Goal: Task Accomplishment & Management: Complete application form

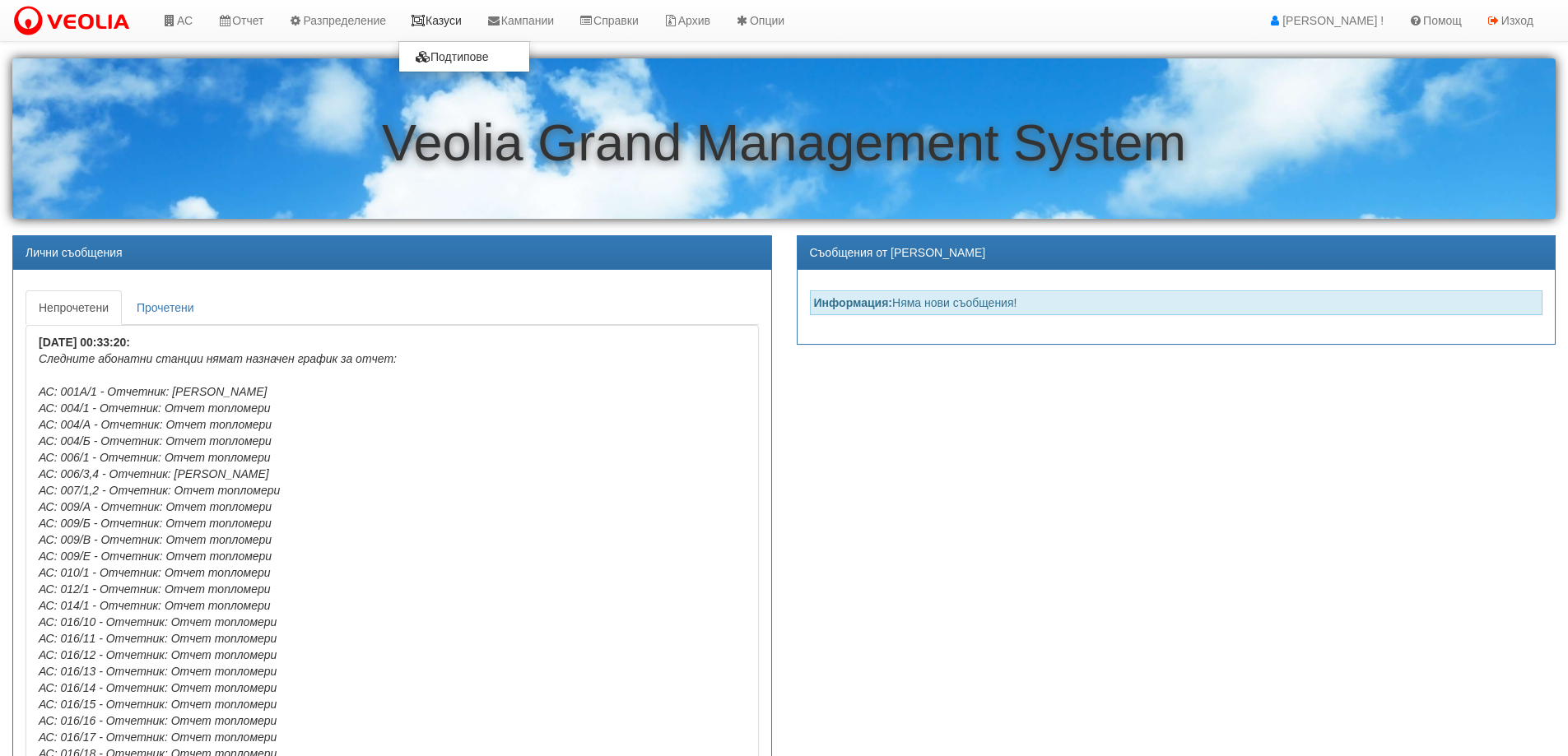
click at [442, 24] on link "Казуси" at bounding box center [436, 20] width 76 height 41
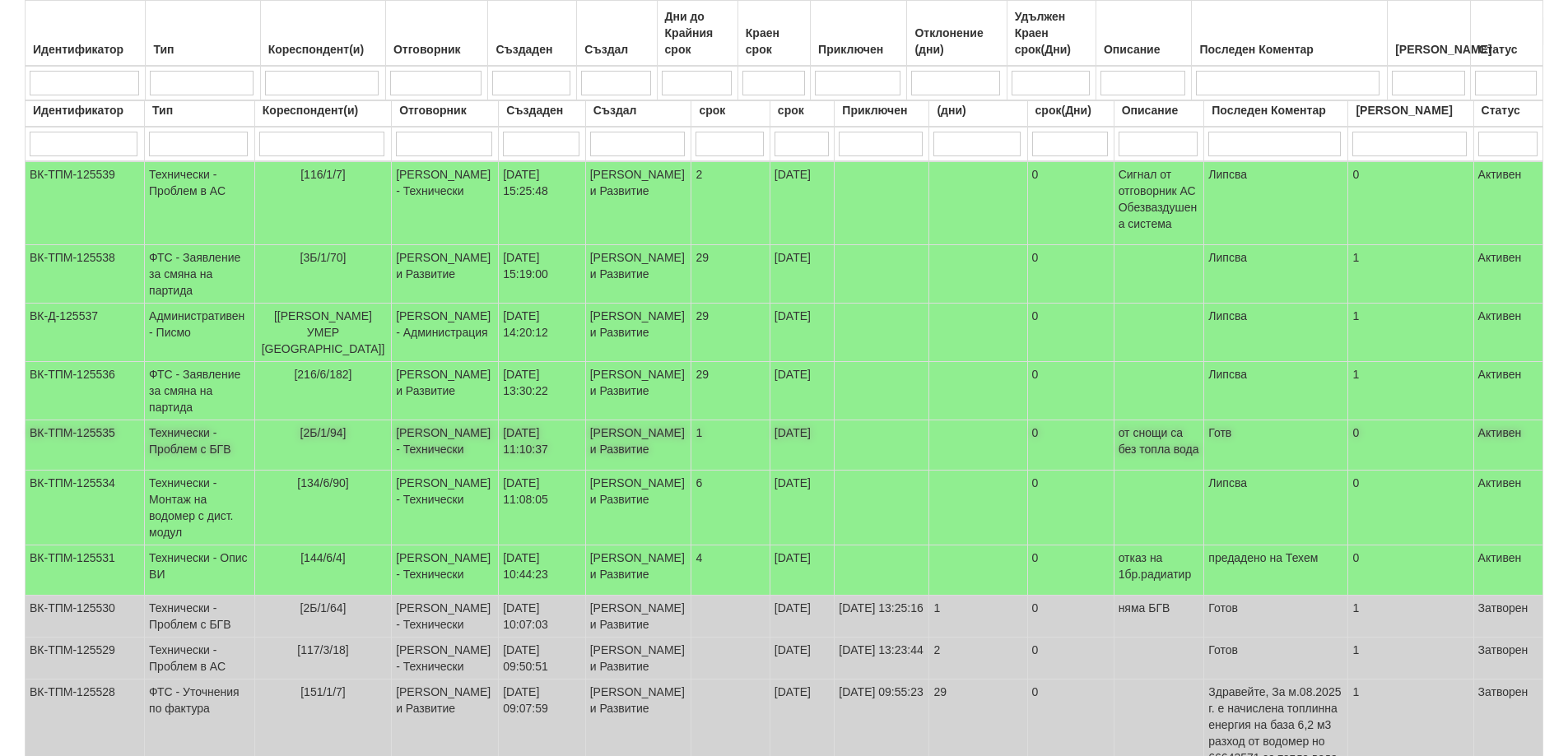
scroll to position [247, 0]
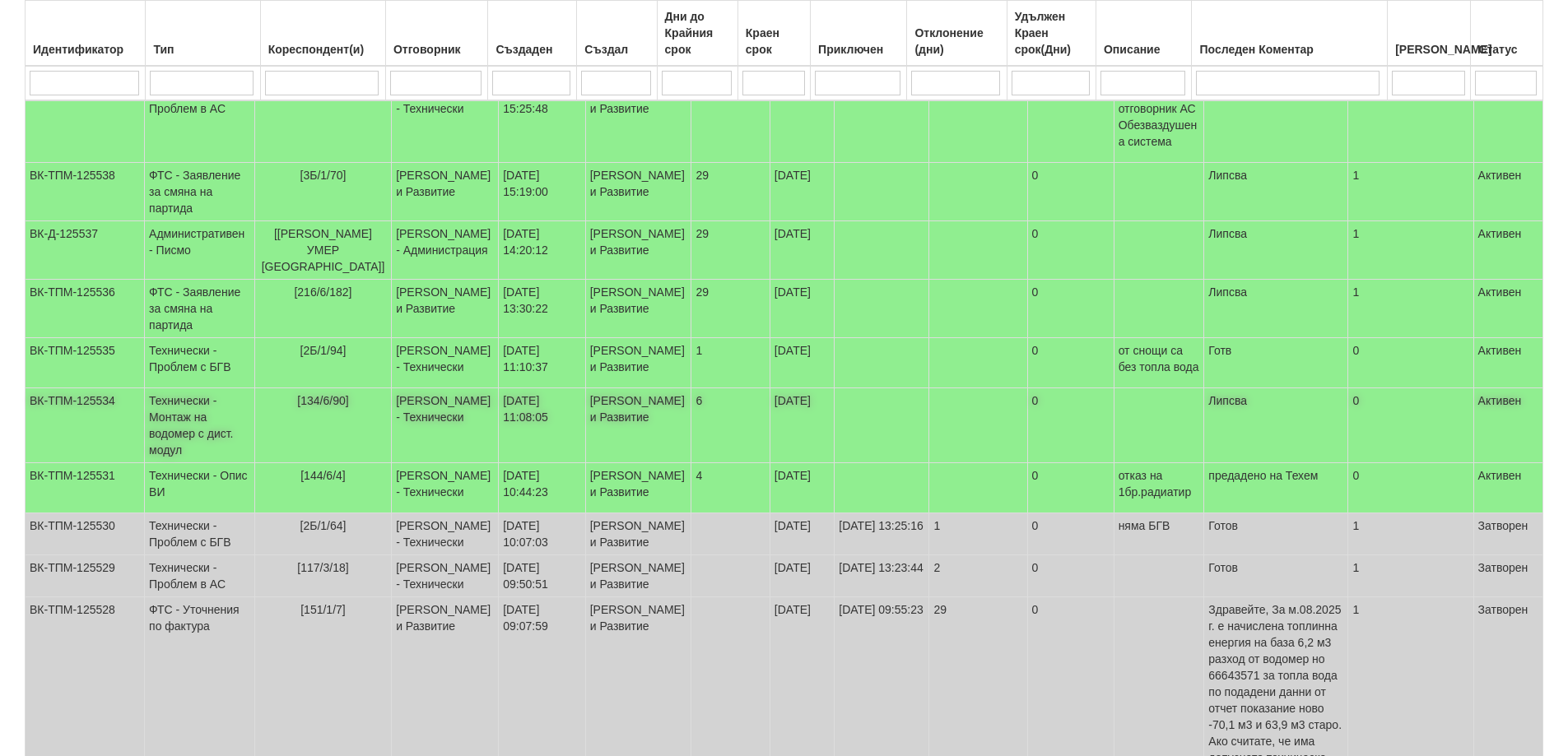
click at [451, 463] on td "Дончо Дончев - Технически" at bounding box center [445, 425] width 107 height 75
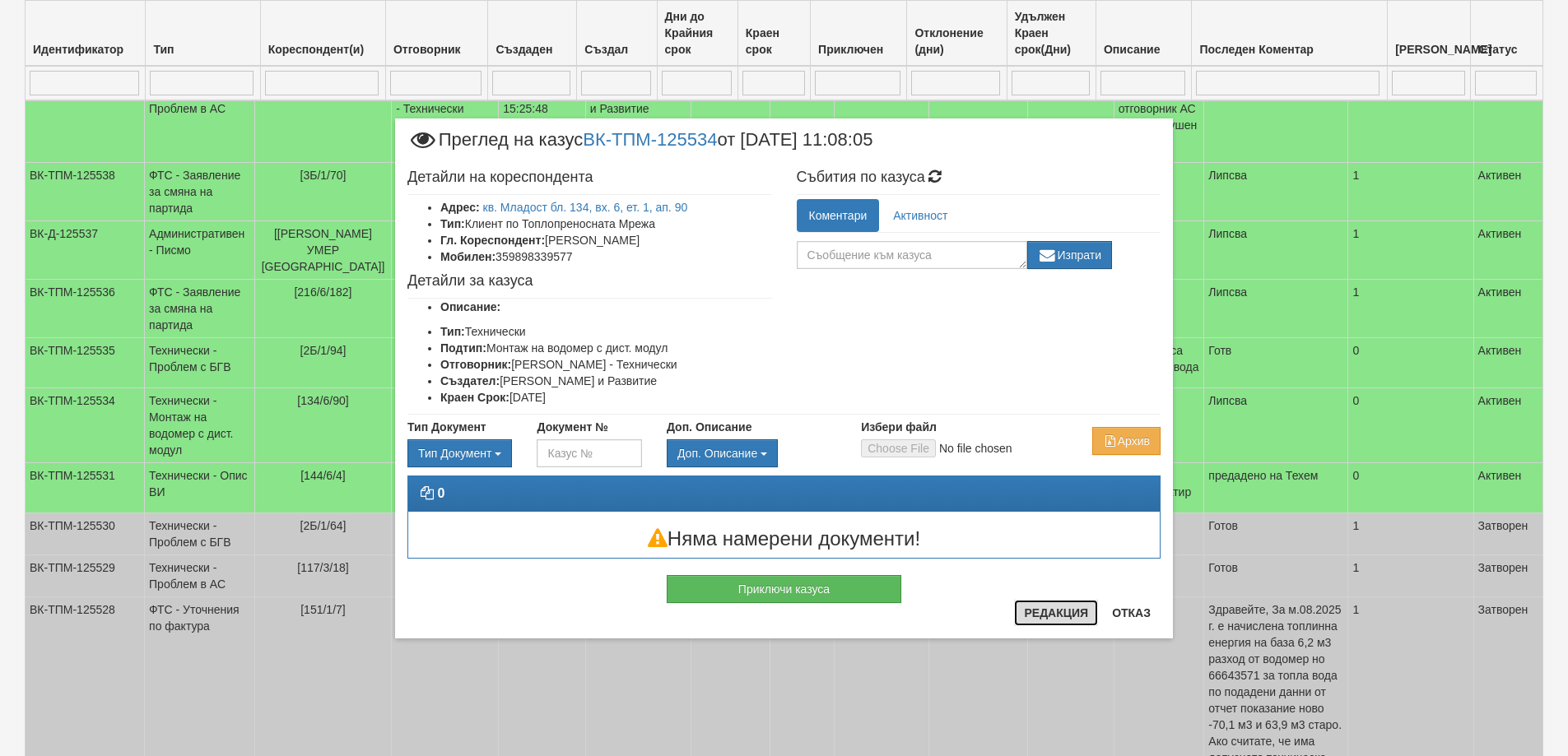
click at [1044, 615] on button "Редакция" at bounding box center [1056, 613] width 84 height 26
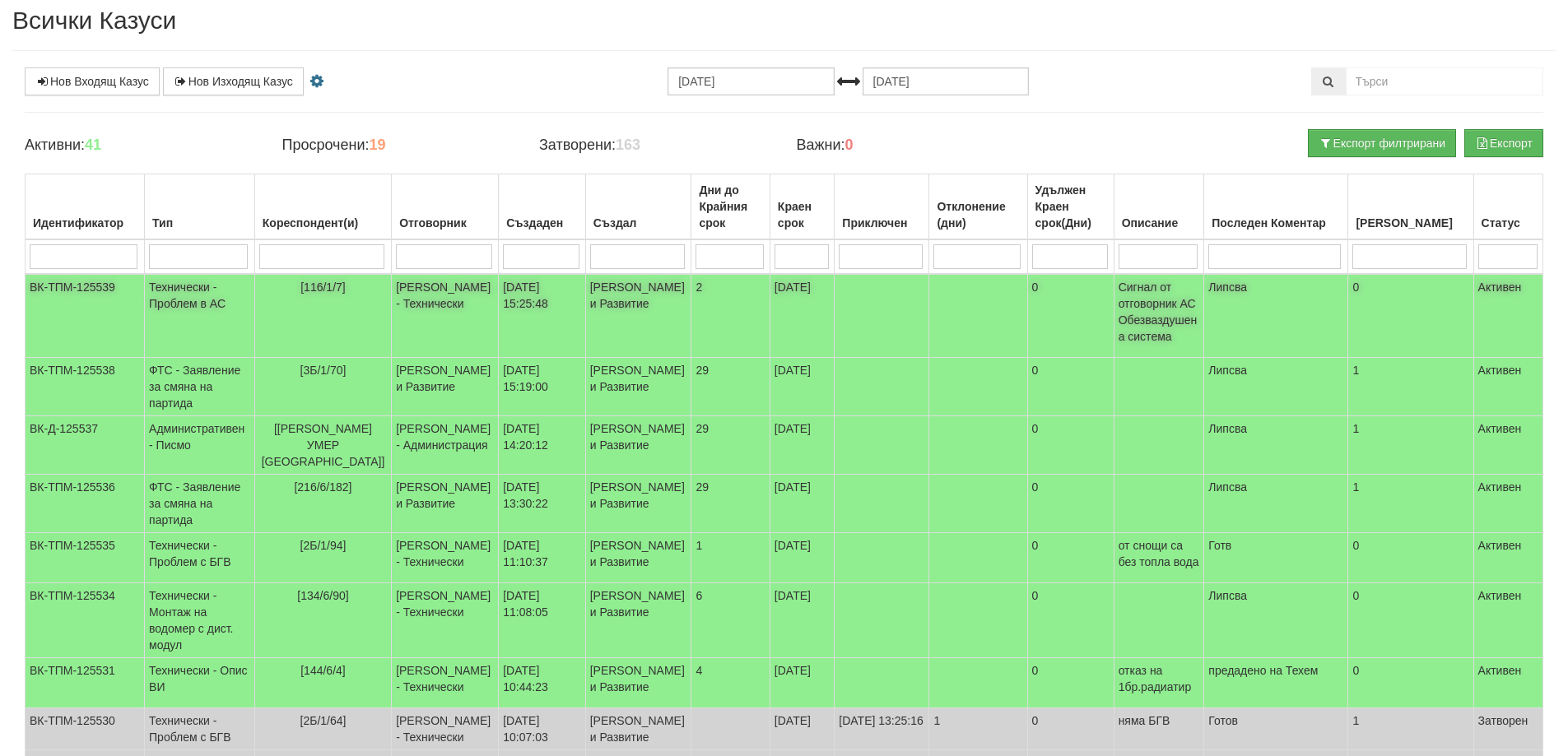
scroll to position [0, 0]
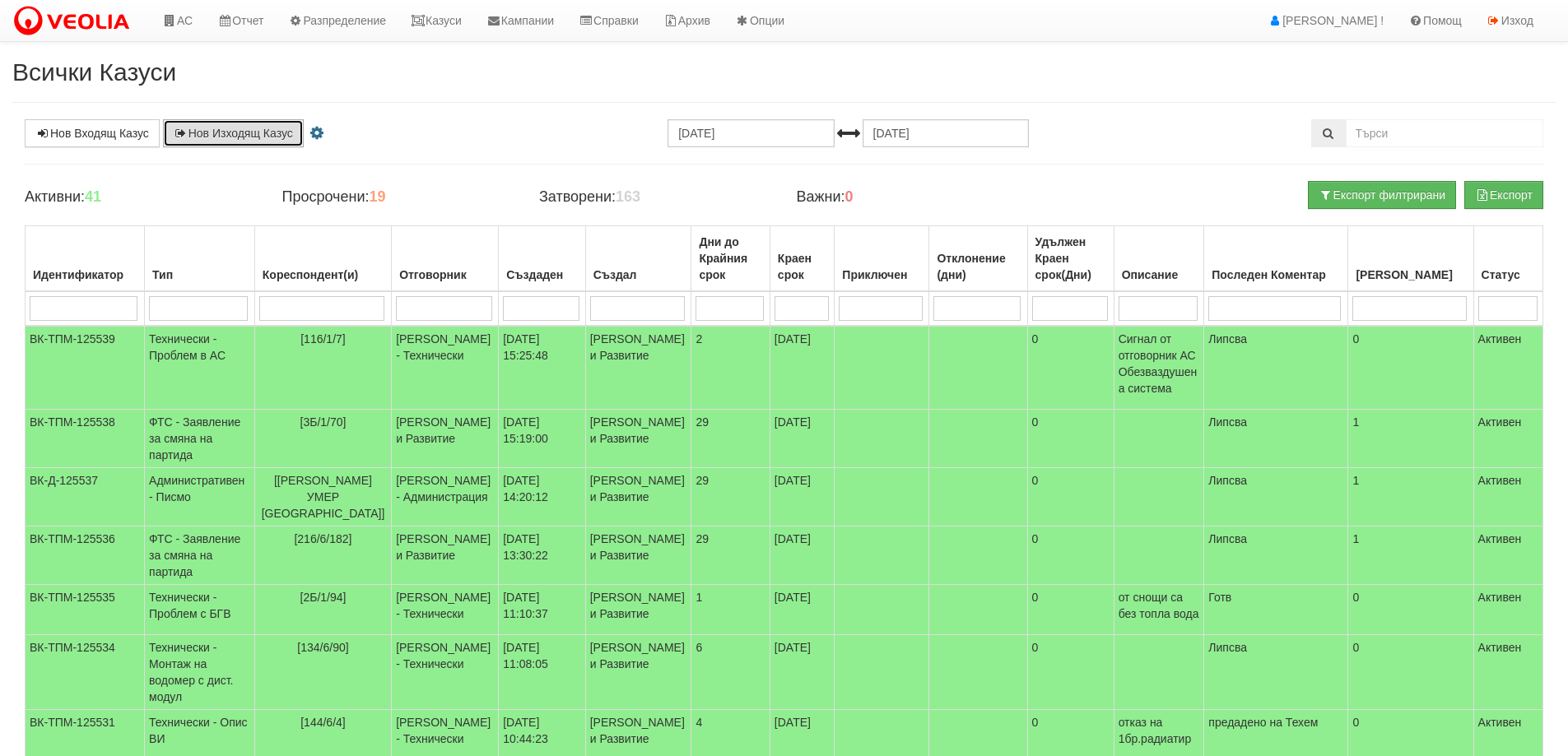
click at [244, 134] on link "Нов Изходящ Казус" at bounding box center [233, 133] width 141 height 28
click at [457, 21] on link "Казуси" at bounding box center [436, 20] width 76 height 41
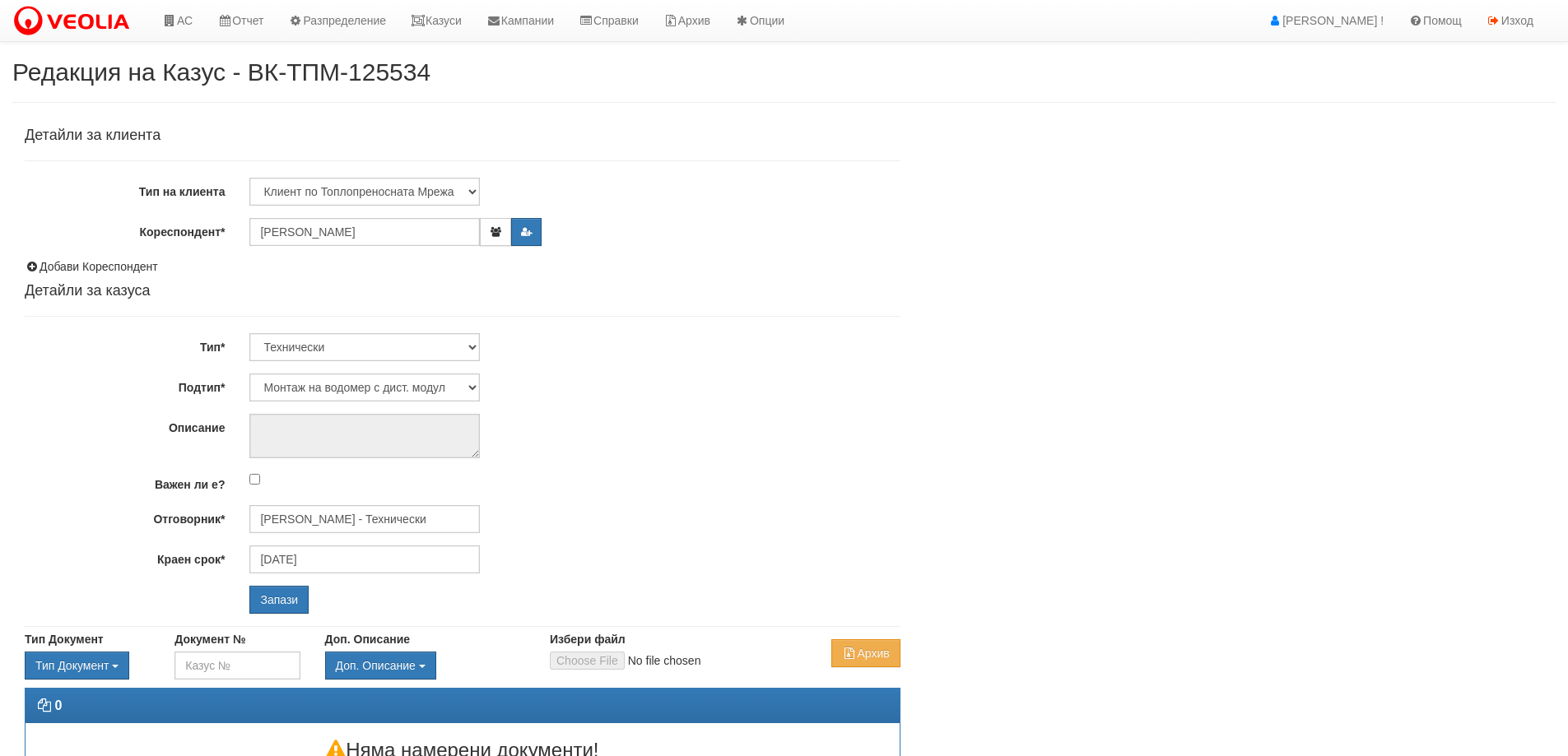
select select "Монтаж на водомер с дист. модул"
click at [316, 514] on input "[PERSON_NAME] - Технически" at bounding box center [364, 519] width 231 height 28
click at [351, 560] on div "Петър Добрев - Технически" at bounding box center [719, 564] width 938 height 21
type input "Петър Добрев - Технически"
click at [288, 607] on input "Запази" at bounding box center [279, 599] width 60 height 28
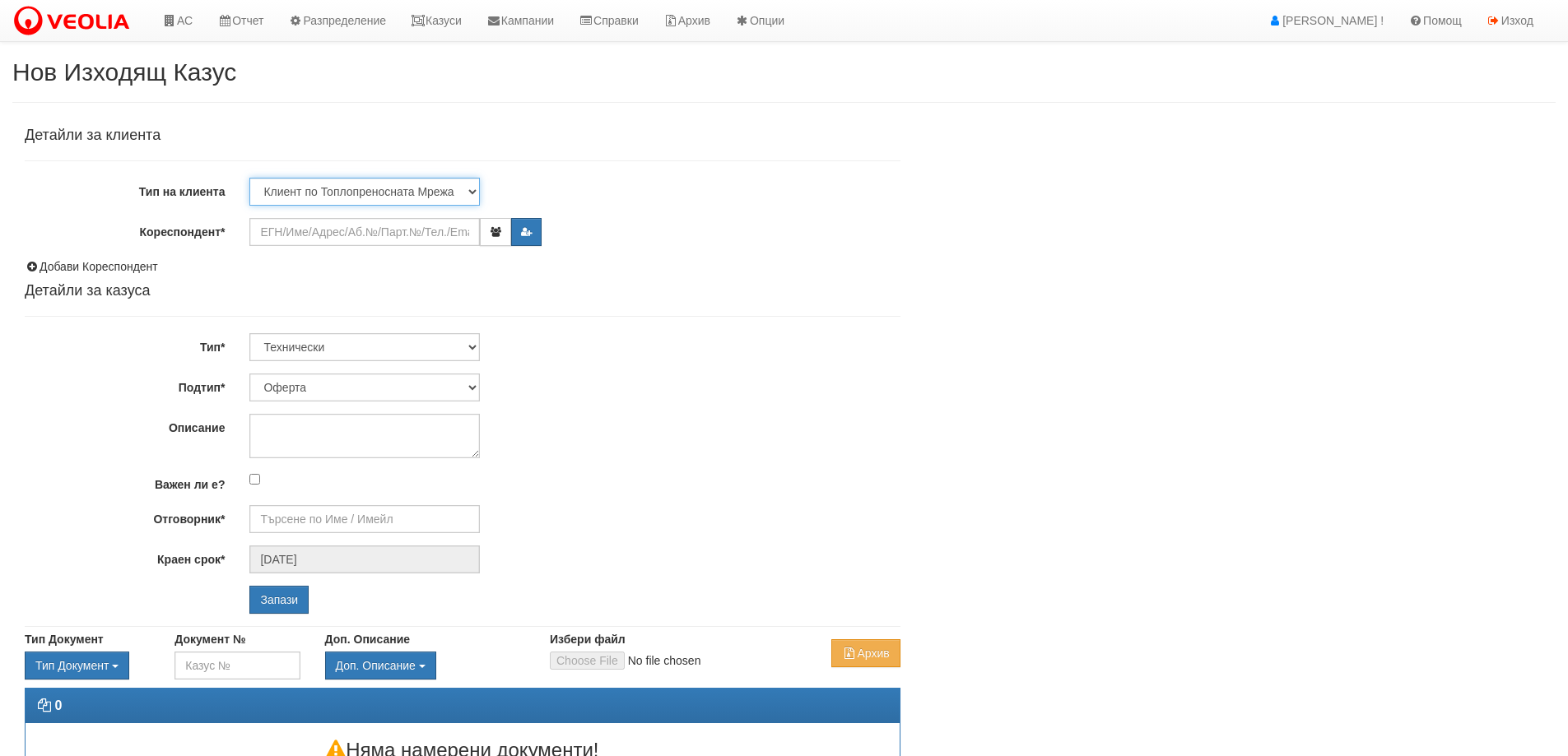
click at [373, 194] on select "Клиент по Топлопреносната Мрежа Институция Партньори Други" at bounding box center [364, 191] width 231 height 28
click at [249, 178] on select "Клиент по Топлопреносната Мрежа Институция Партньори Други" at bounding box center [364, 191] width 231 height 28
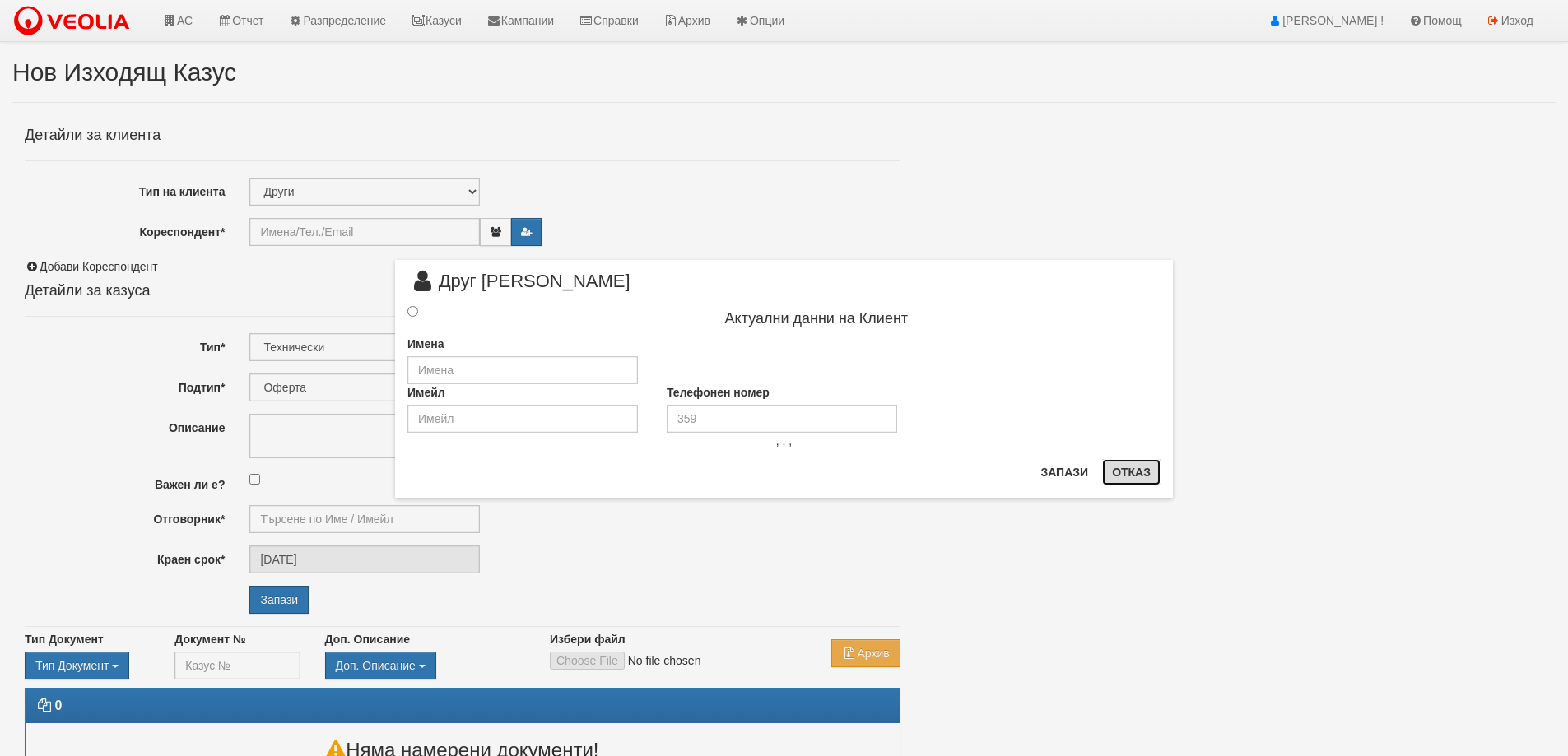
click at [1126, 472] on button "Отказ" at bounding box center [1132, 472] width 59 height 26
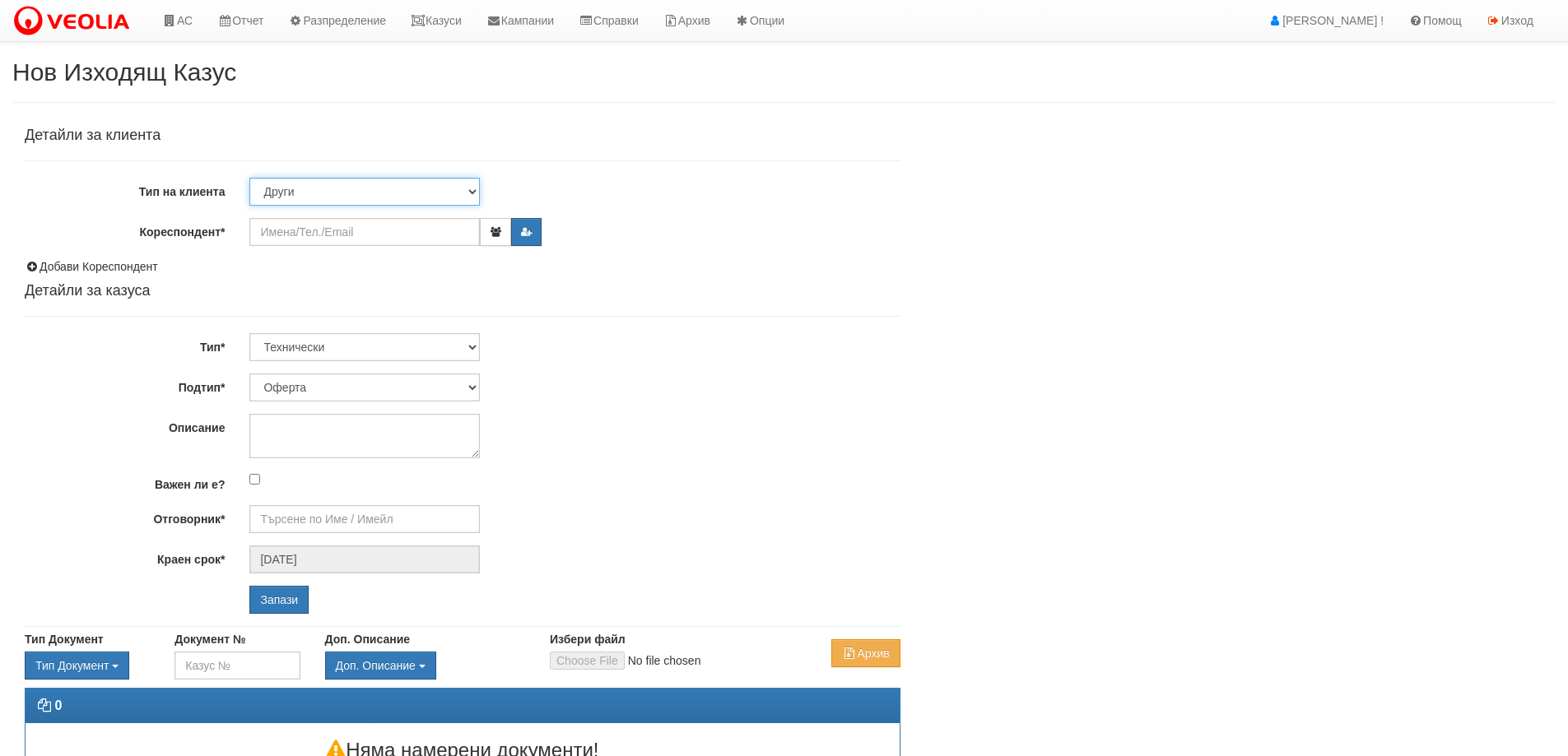
click at [468, 191] on select "Клиент по Топлопреносната Мрежа Институция Партньори Други" at bounding box center [364, 191] width 231 height 28
click at [249, 178] on select "Клиент по Топлопреносната Мрежа Институция Партньори Други" at bounding box center [364, 191] width 231 height 28
click at [472, 196] on select "Клиент по Топлопреносната Мрежа Институция Партньори Други" at bounding box center [364, 191] width 231 height 28
select select "Institution"
click at [249, 178] on select "Клиент по Топлопреносната Мрежа Институция Партньори Други" at bounding box center [364, 191] width 231 height 28
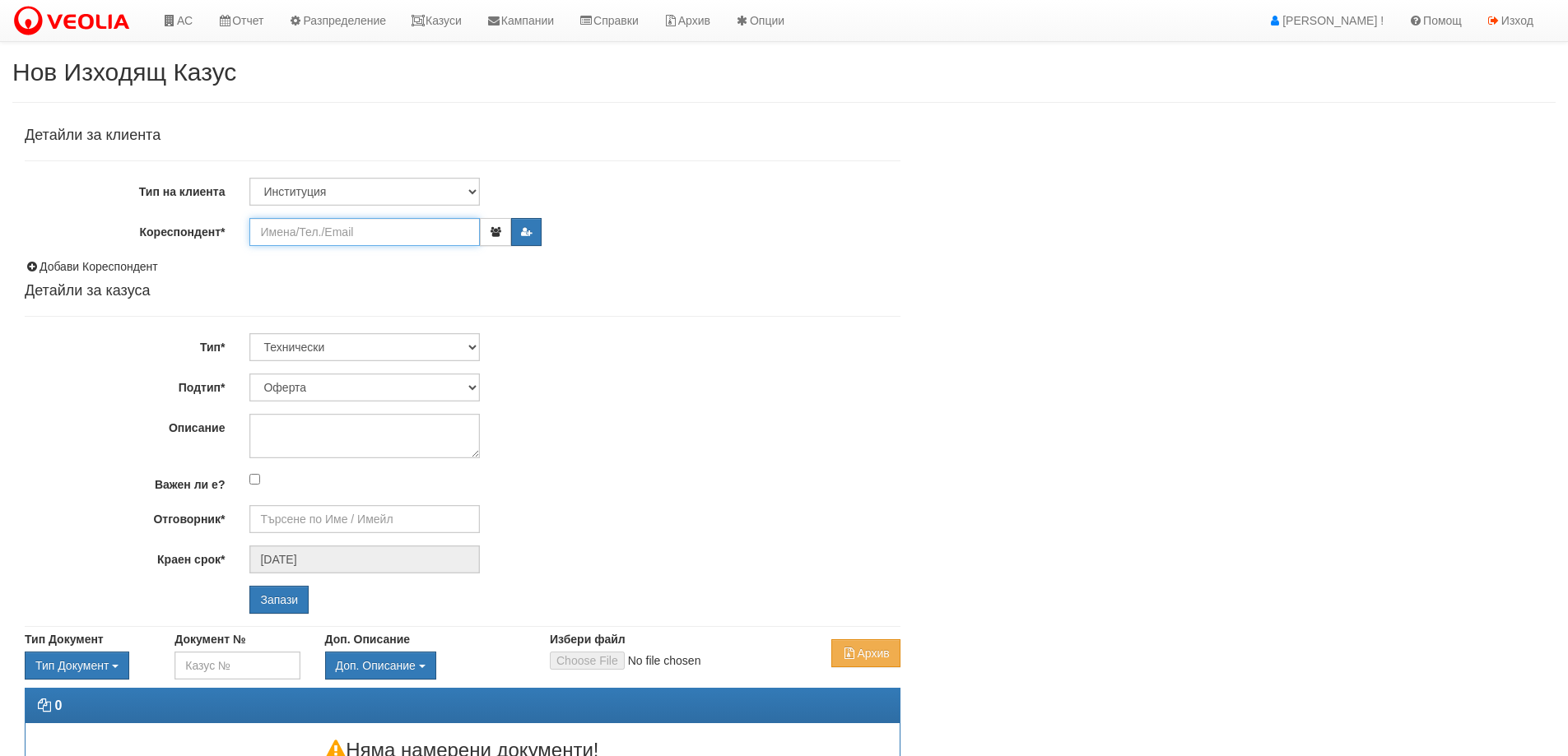
click at [321, 233] on input "Кореспондент*" at bounding box center [364, 232] width 231 height 28
click at [354, 254] on div "ОВ-Община Варна |Email:null |М:359887838323" at bounding box center [719, 258] width 938 height 21
type input "ОВ-Община Варна"
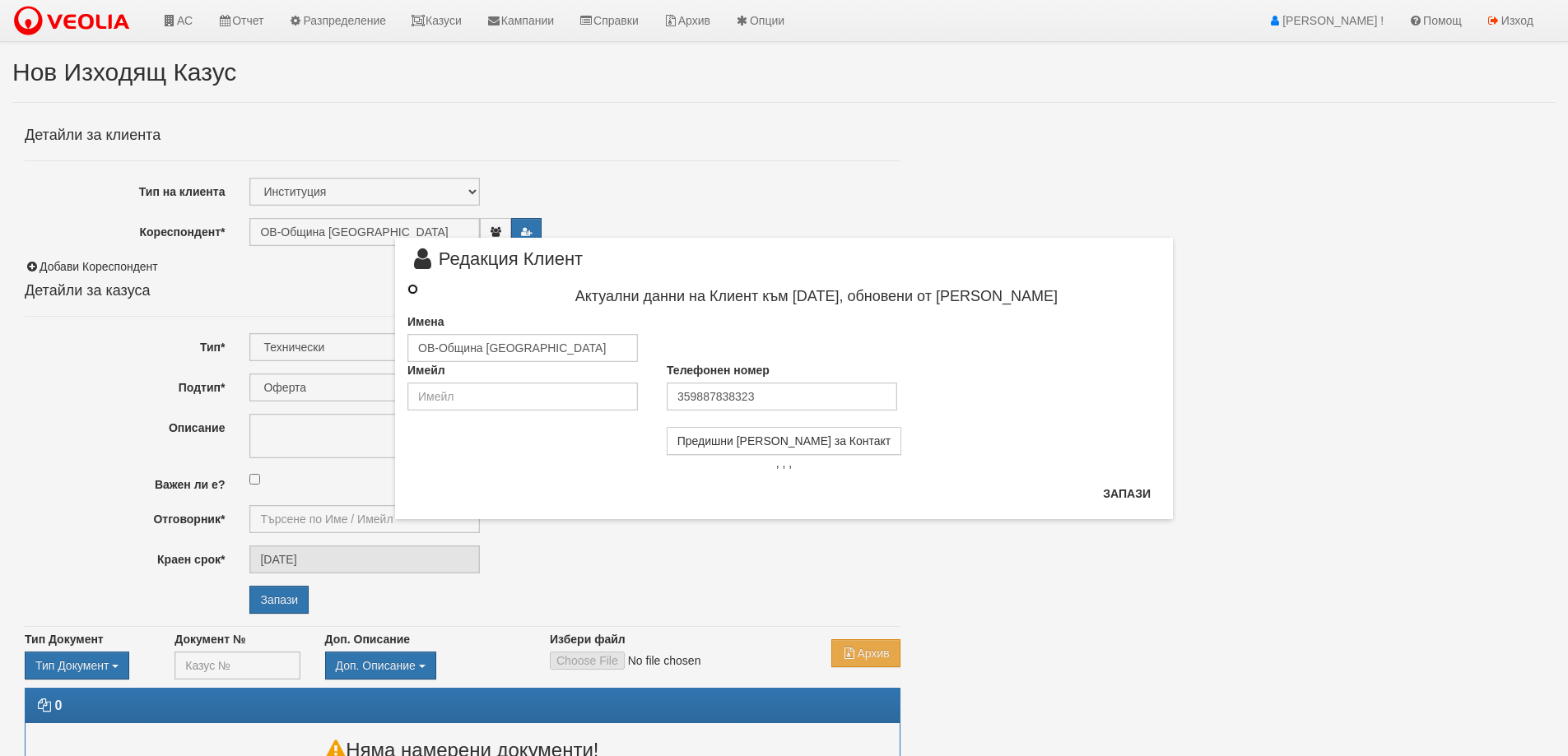
click at [416, 291] on input "radio" at bounding box center [412, 289] width 11 height 11
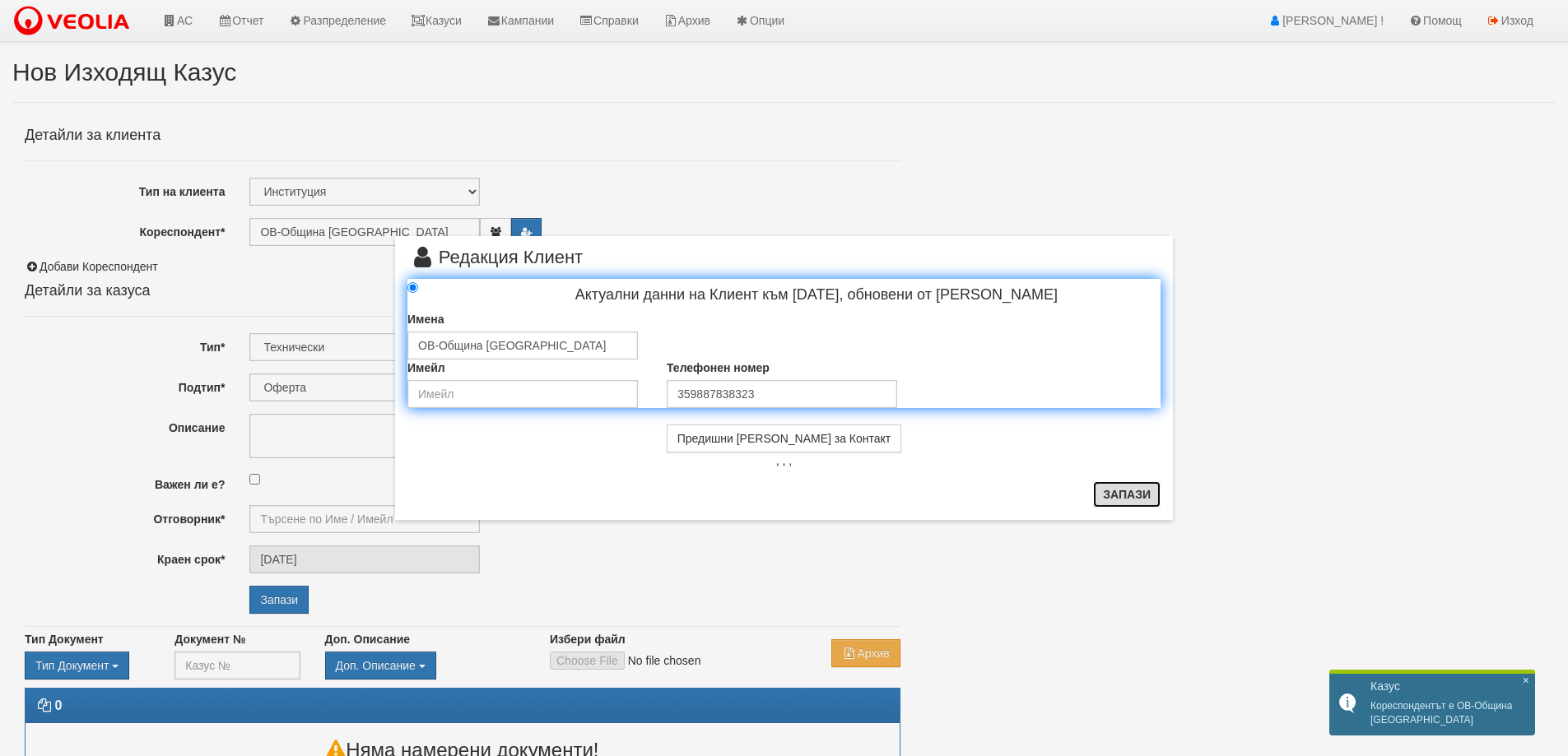
click at [1116, 496] on button "Запази" at bounding box center [1126, 494] width 67 height 26
radio input "true"
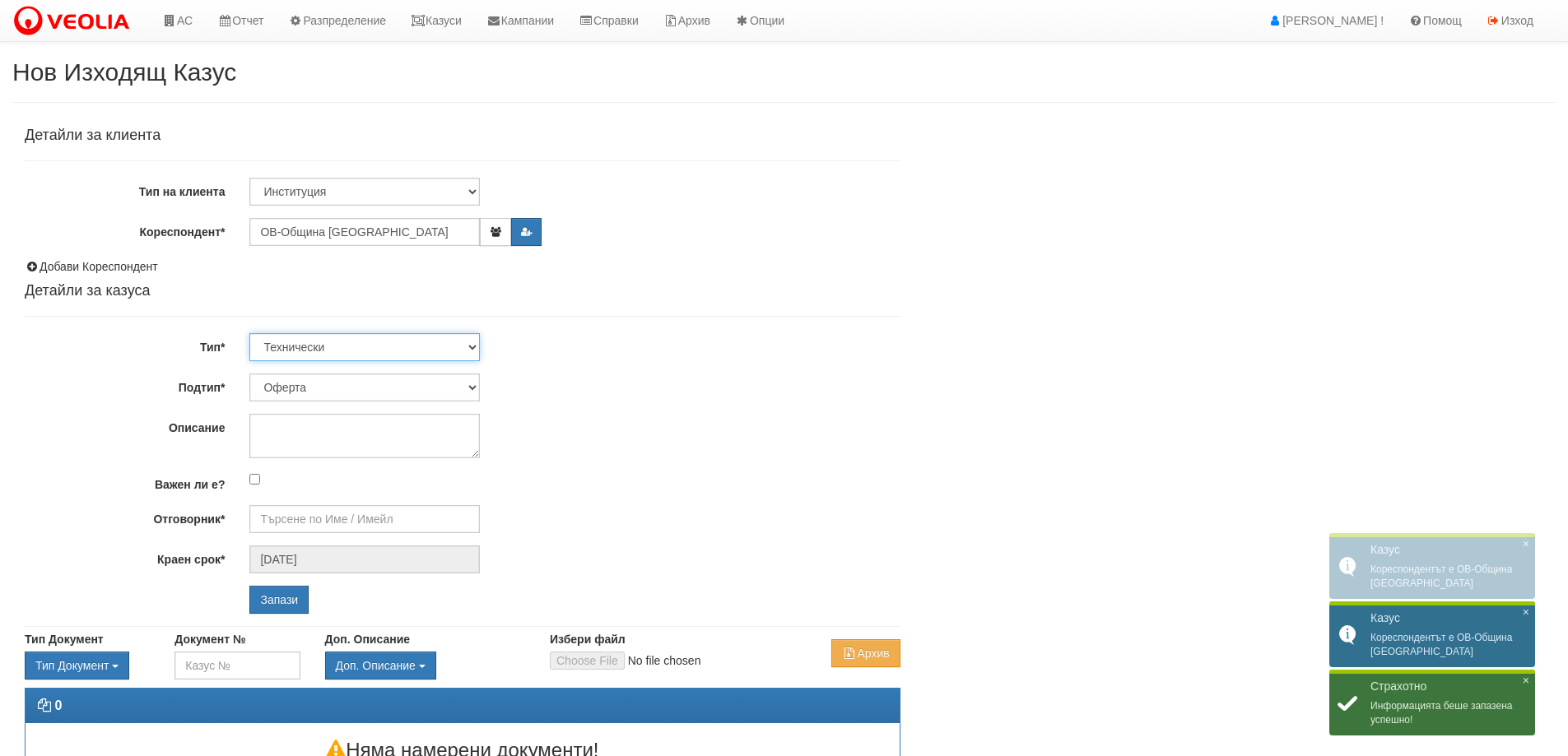
click at [326, 347] on select "Технически ФТС Търговски Административен Производствен Експлоатационен Финансов…" at bounding box center [364, 347] width 231 height 28
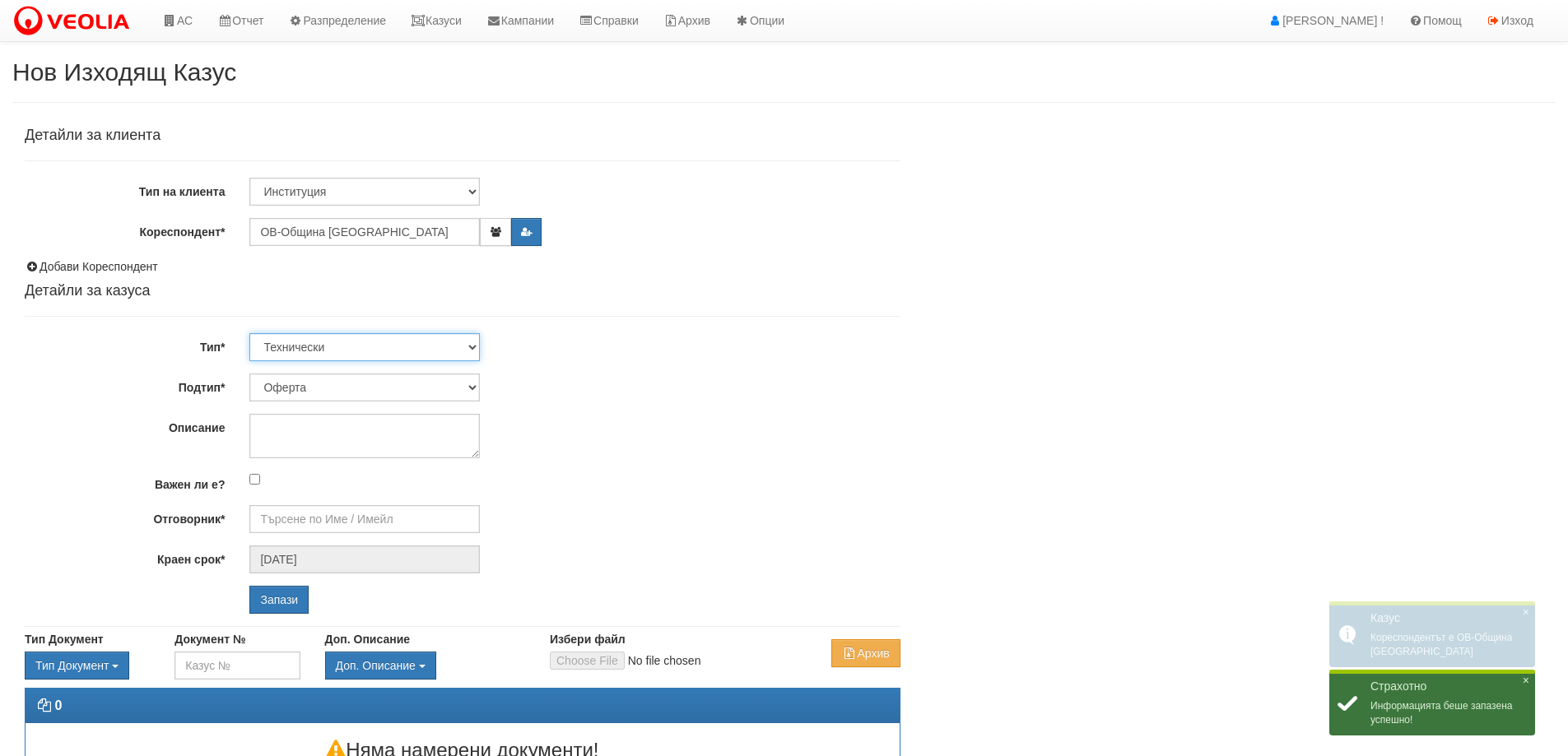
select select "3"
click at [249, 333] on select "Технически ФТС Търговски Административен Производствен Експлоатационен Финансов…" at bounding box center [364, 347] width 231 height 28
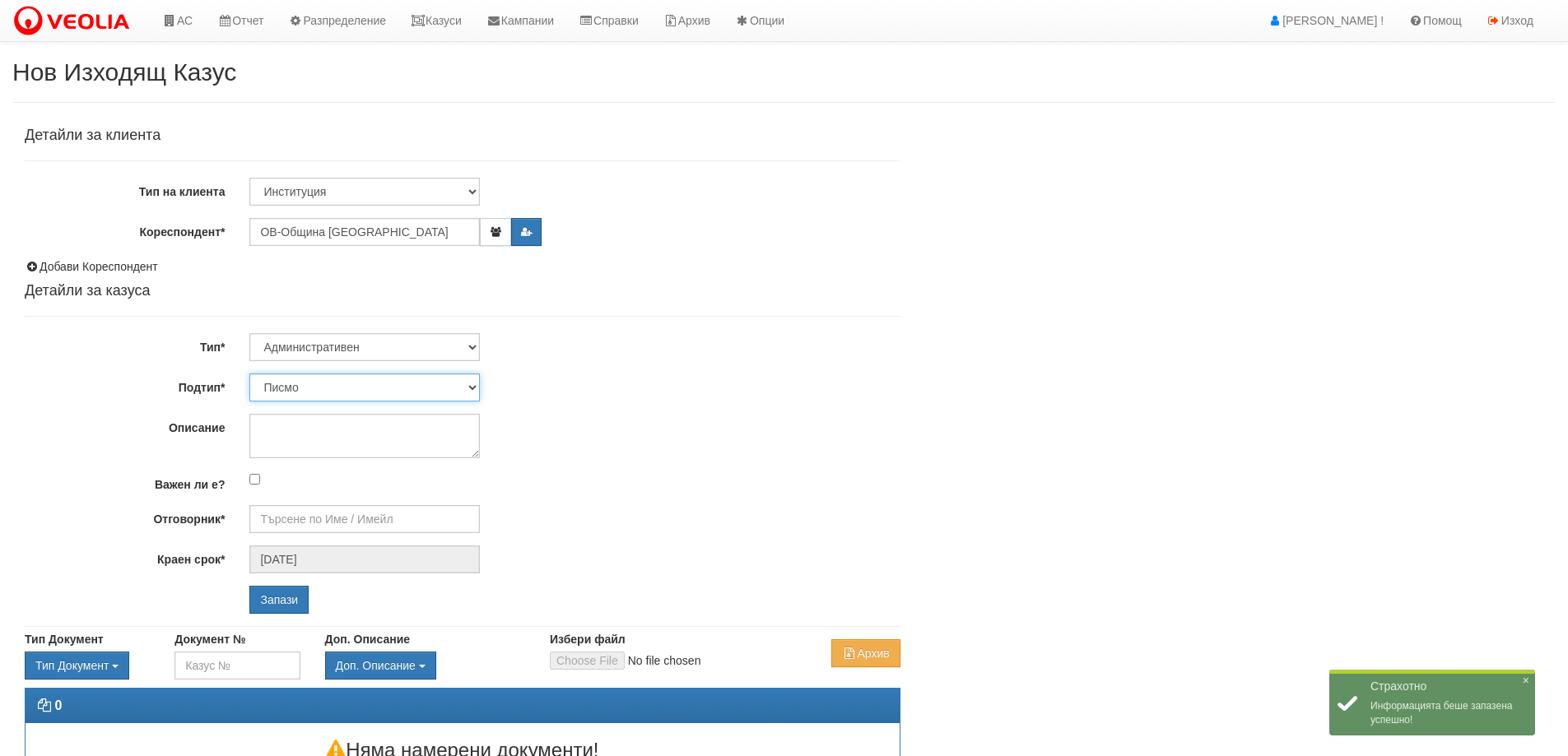
click at [356, 388] on select "Писмо Възлагателно писмо Придружително писмо Доклад Уведомление Декларация Заяв…" at bounding box center [364, 387] width 231 height 28
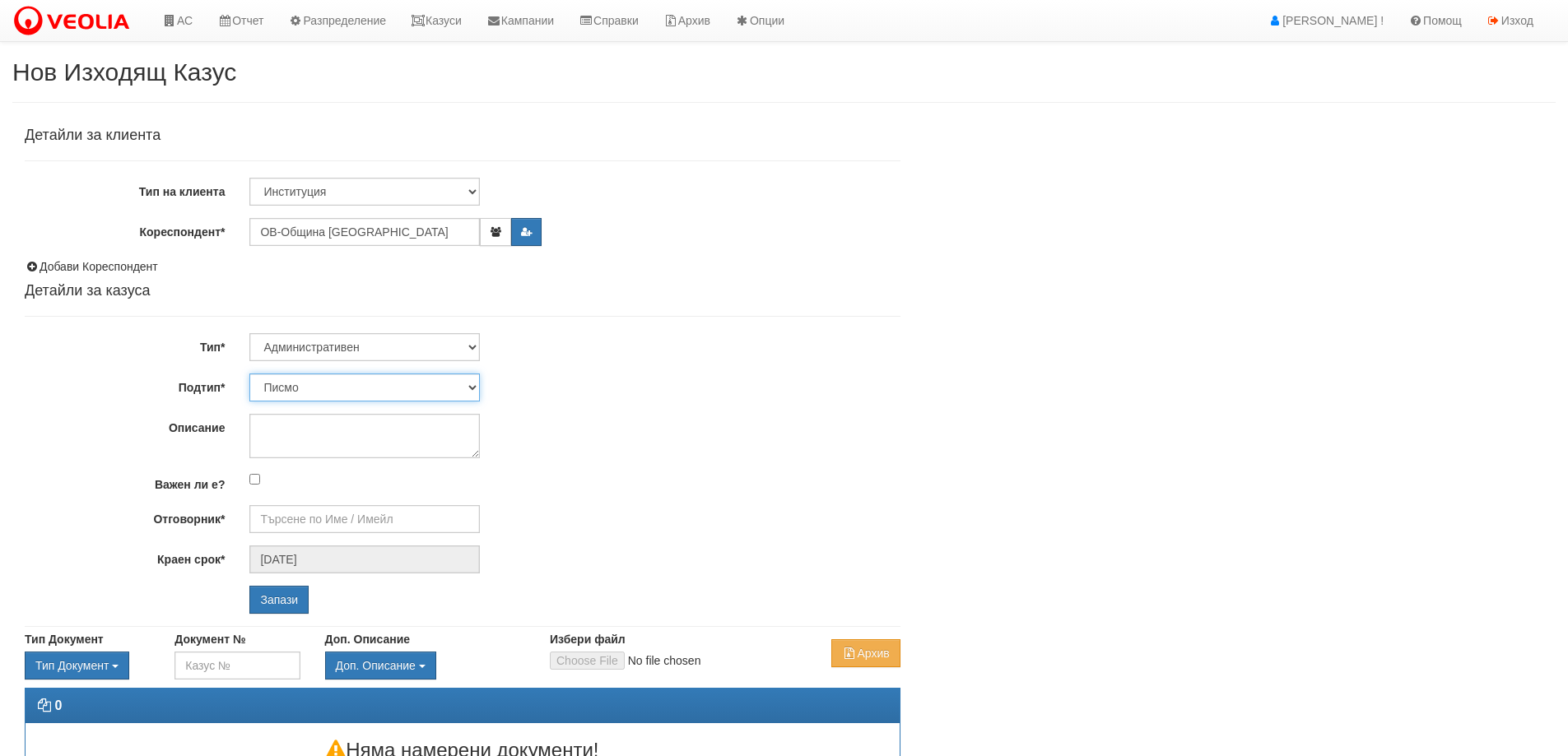
select select "Уведомление"
click at [249, 373] on select "Писмо Възлагателно писмо Придружително писмо Доклад Уведомление Декларация Заяв…" at bounding box center [364, 387] width 231 height 28
click at [321, 431] on textarea "Описание" at bounding box center [364, 435] width 231 height 44
click at [301, 425] on textarea "Описание" at bounding box center [364, 435] width 231 height 44
paste textarea "Авариен ремонт топлопровод зад блок 127 вход 1"
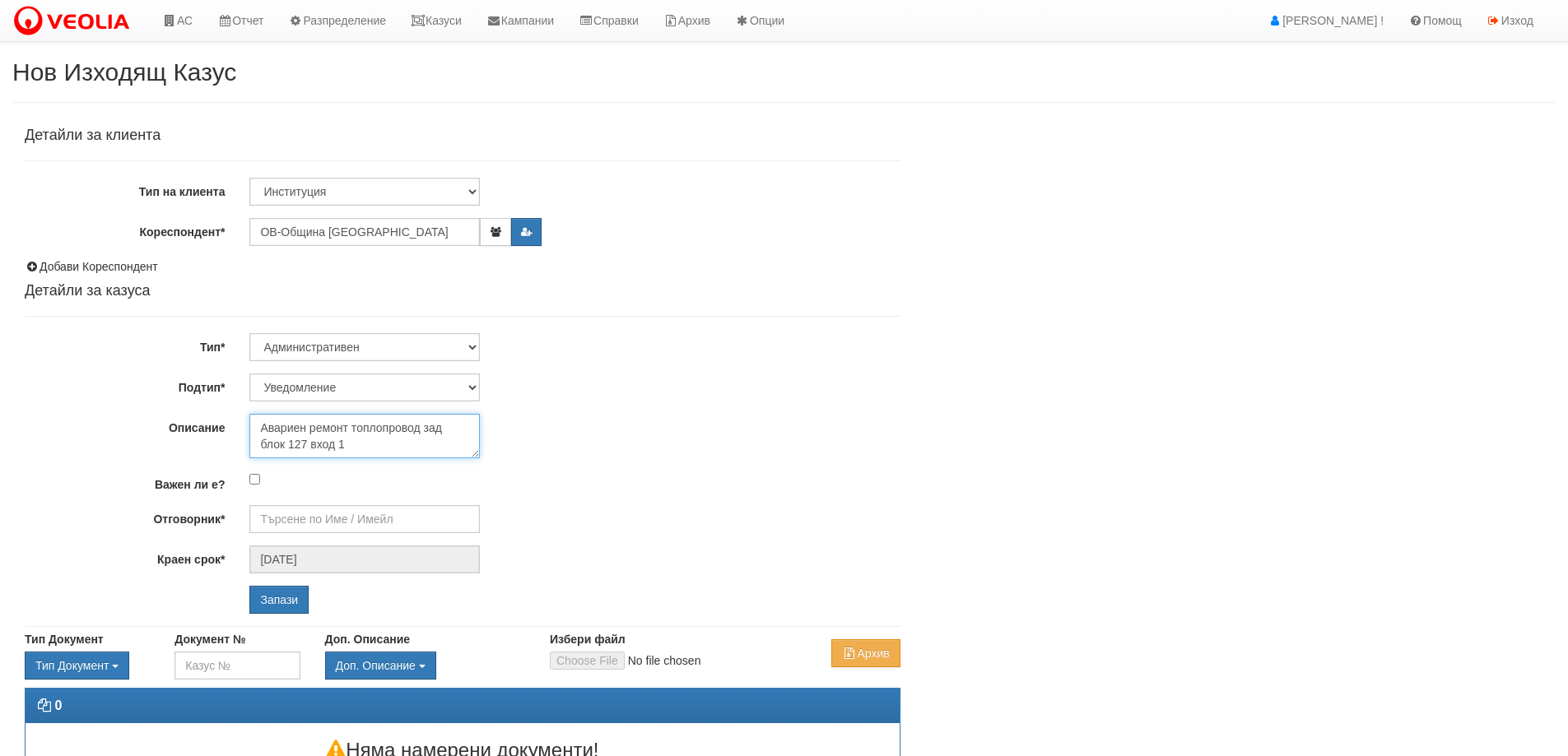
scroll to position [10, 0]
type textarea "Авариен ремонт топлопровод зад блок 127 вход 1"
click at [308, 523] on input "Отговорник*" at bounding box center [364, 519] width 231 height 28
click at [344, 551] on div "[PERSON_NAME] - Технически" at bounding box center [719, 545] width 938 height 21
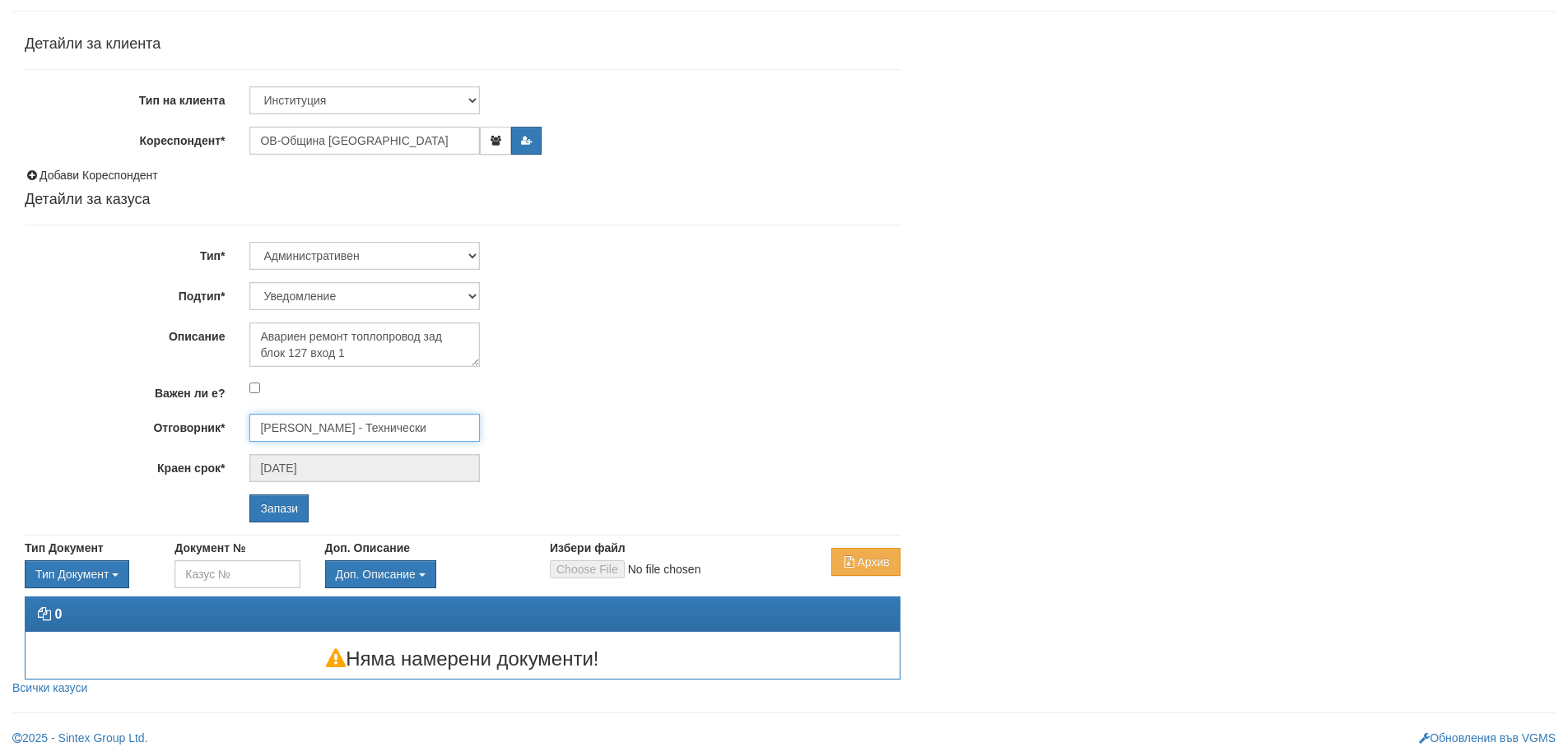
scroll to position [94, 0]
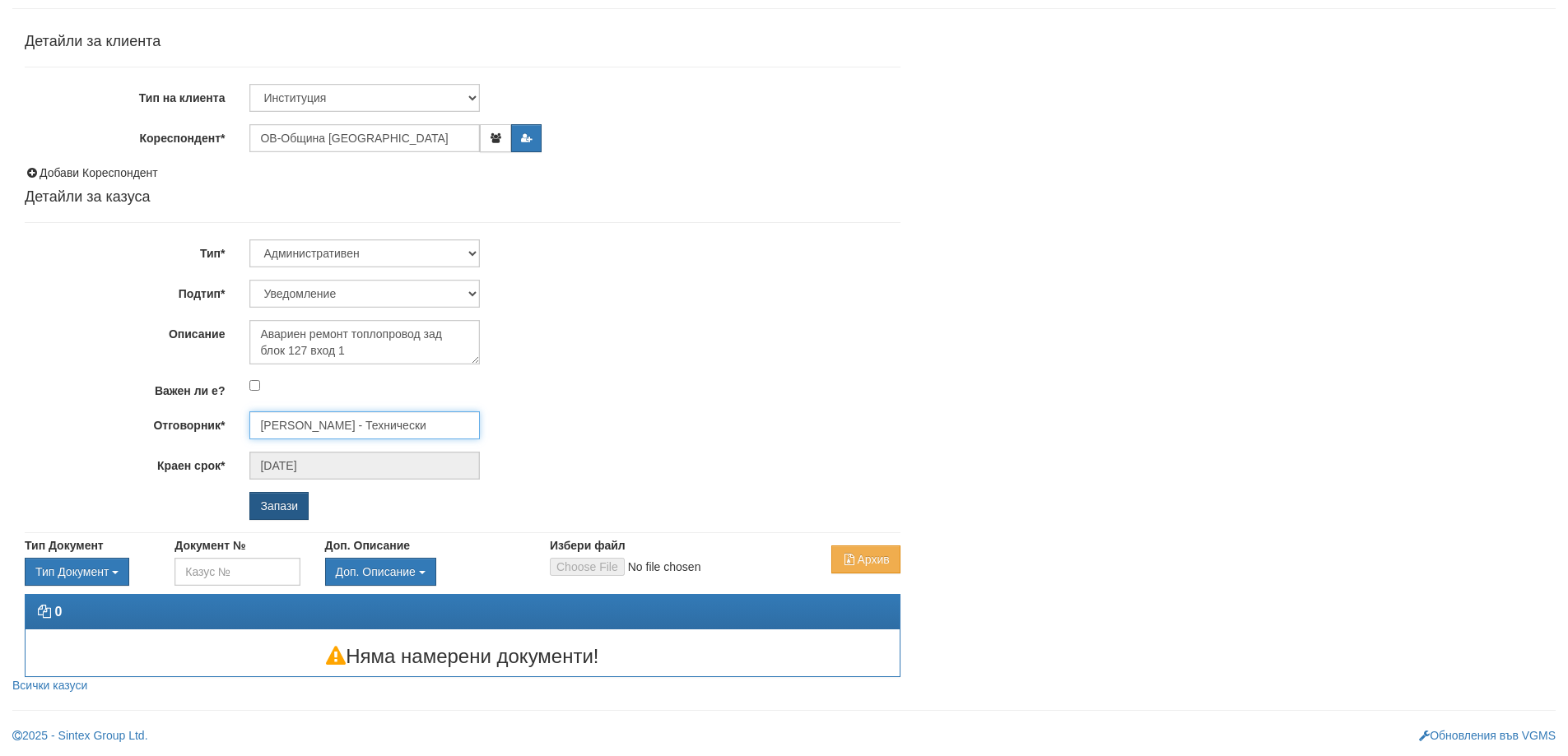
type input "[PERSON_NAME] - Технически"
click at [297, 508] on input "Запази" at bounding box center [279, 505] width 60 height 28
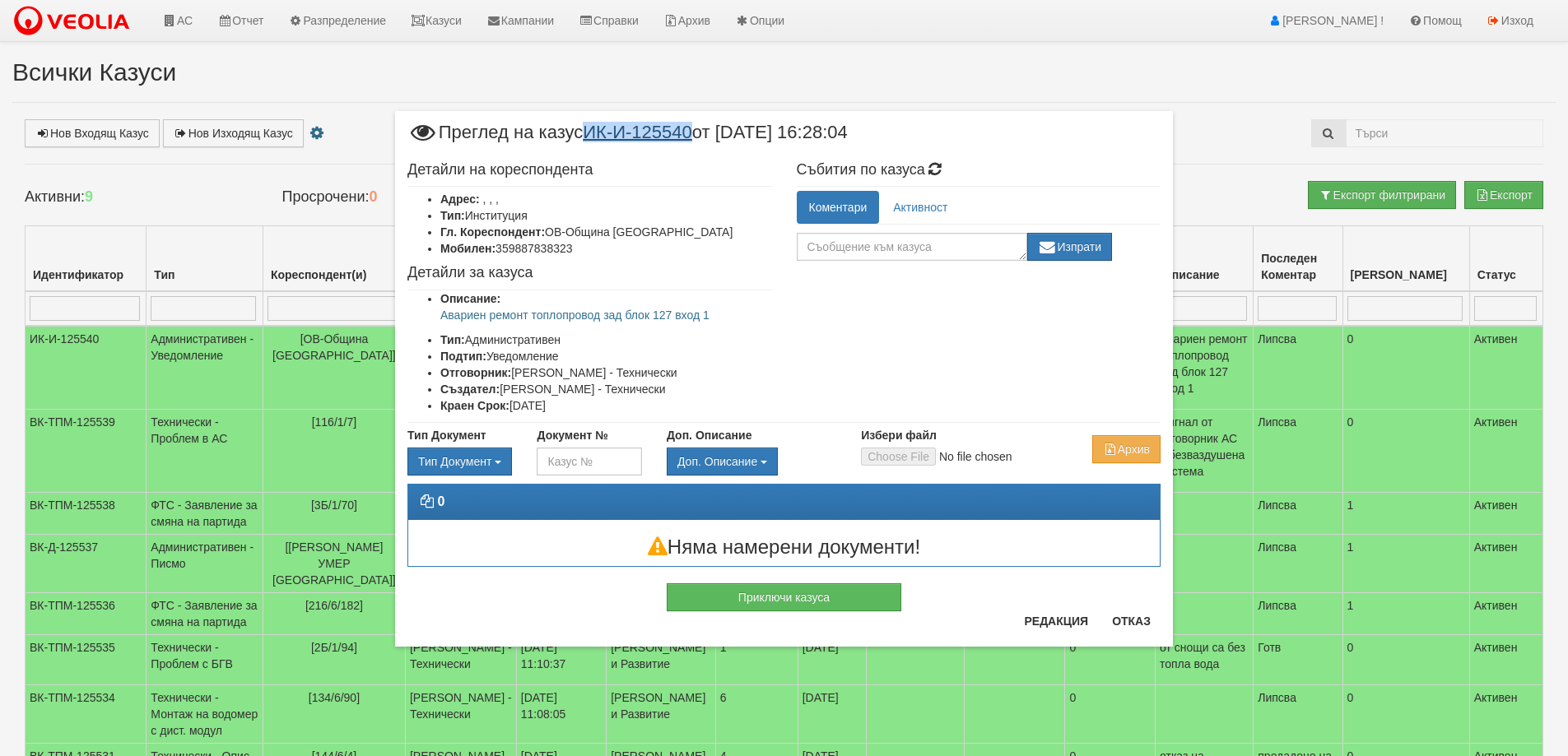
drag, startPoint x: 703, startPoint y: 131, endPoint x: 595, endPoint y: 134, distance: 108.0
click at [595, 134] on span "Преглед на казус ИК-И-125540 от 15/09/2025 16:28:04" at bounding box center [627, 138] width 441 height 30
copy link "ИК-И-125540"
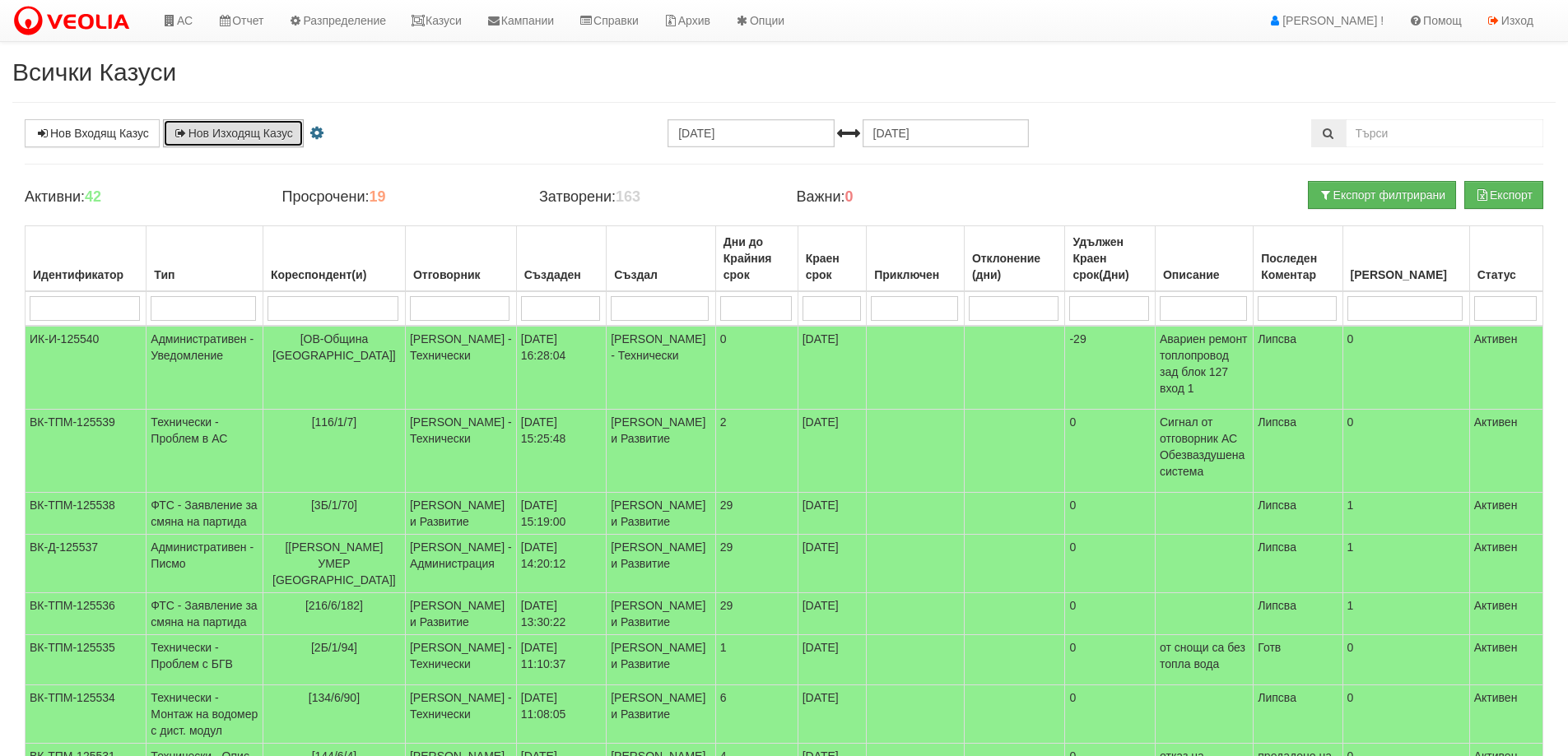
click at [239, 131] on link "Нов Изходящ Казус" at bounding box center [233, 133] width 141 height 28
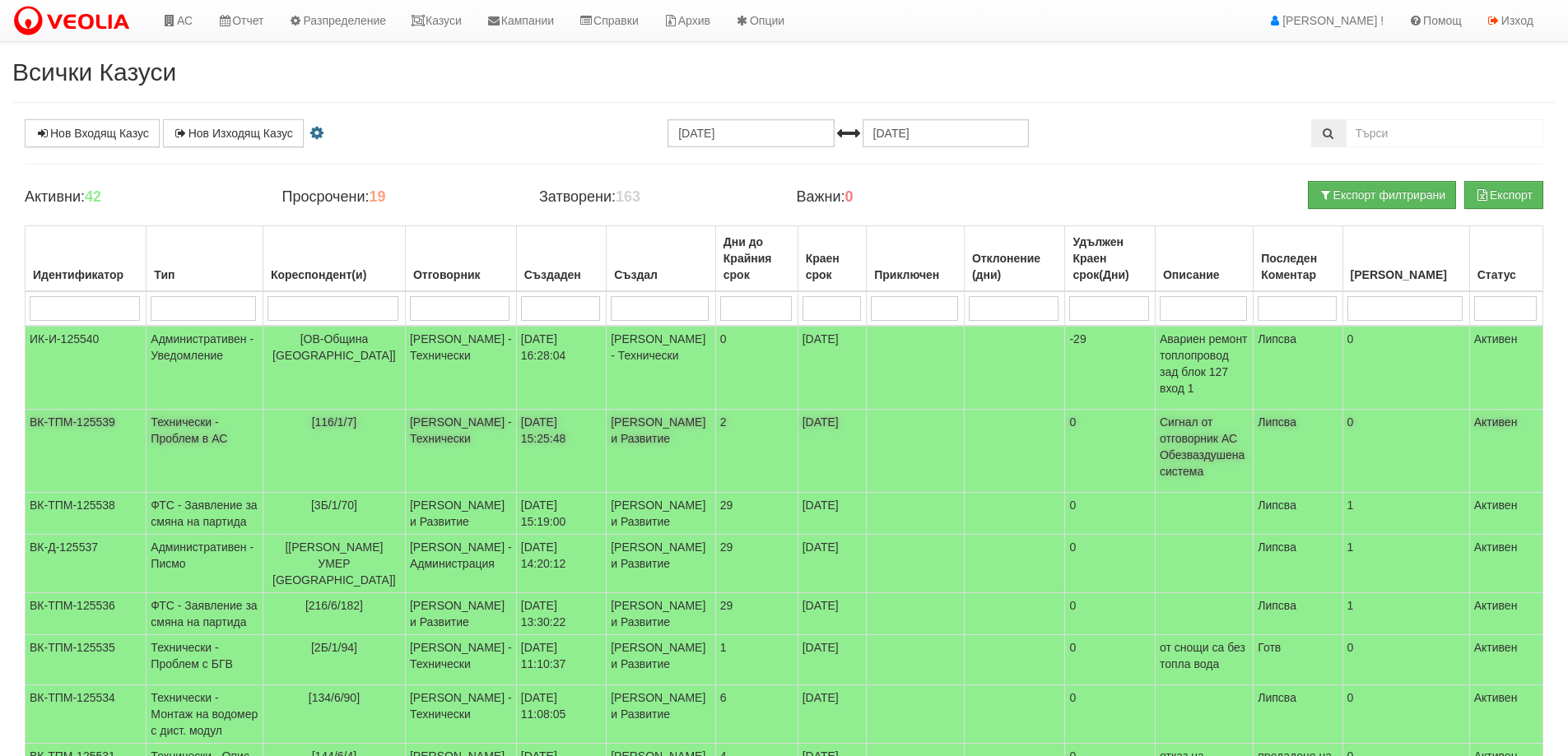
click at [348, 415] on span "[116/1/7]" at bounding box center [335, 422] width 45 height 13
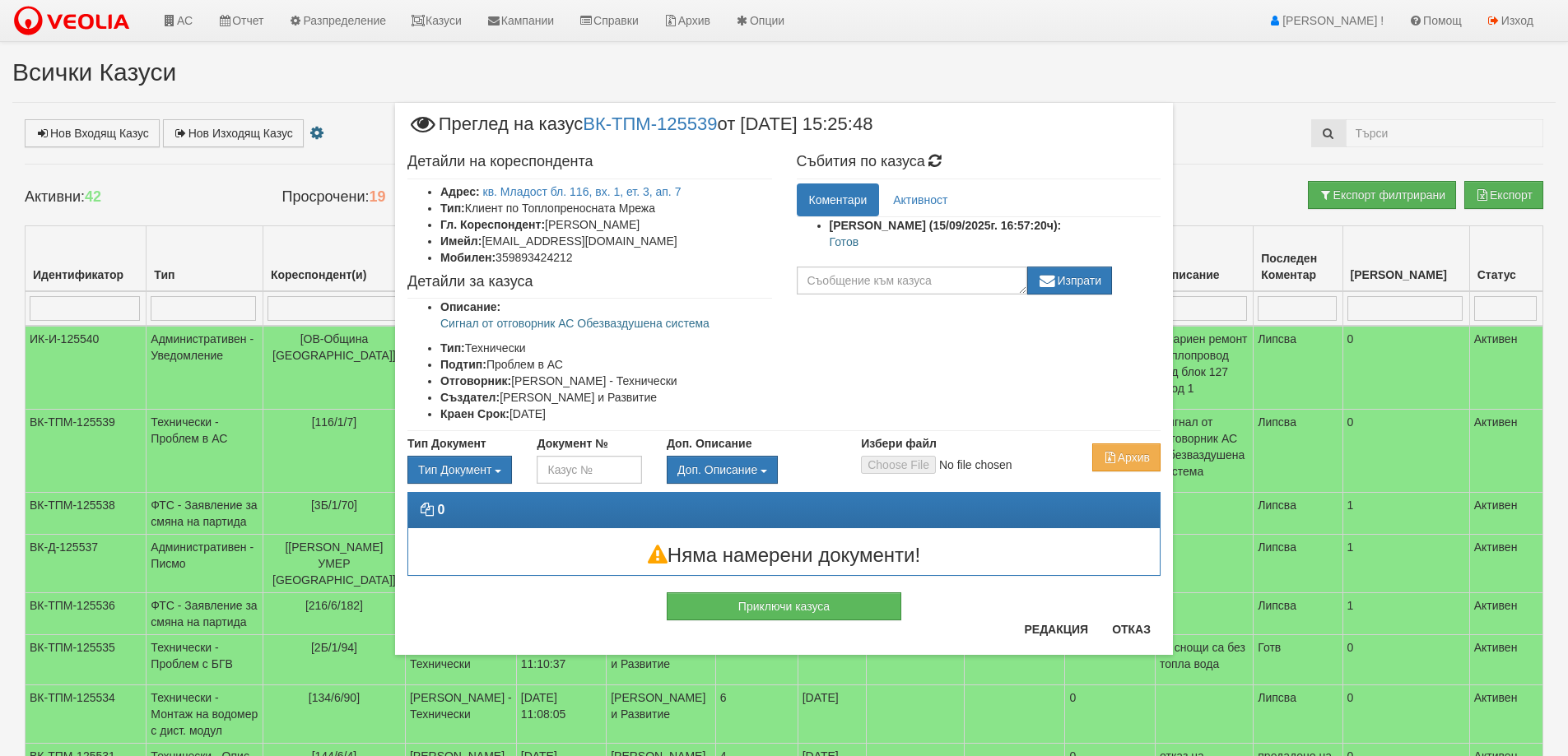
click at [842, 243] on p "Готов" at bounding box center [995, 242] width 332 height 17
copy p "Готов"
click at [797, 602] on button "Приключи казуса" at bounding box center [783, 606] width 234 height 28
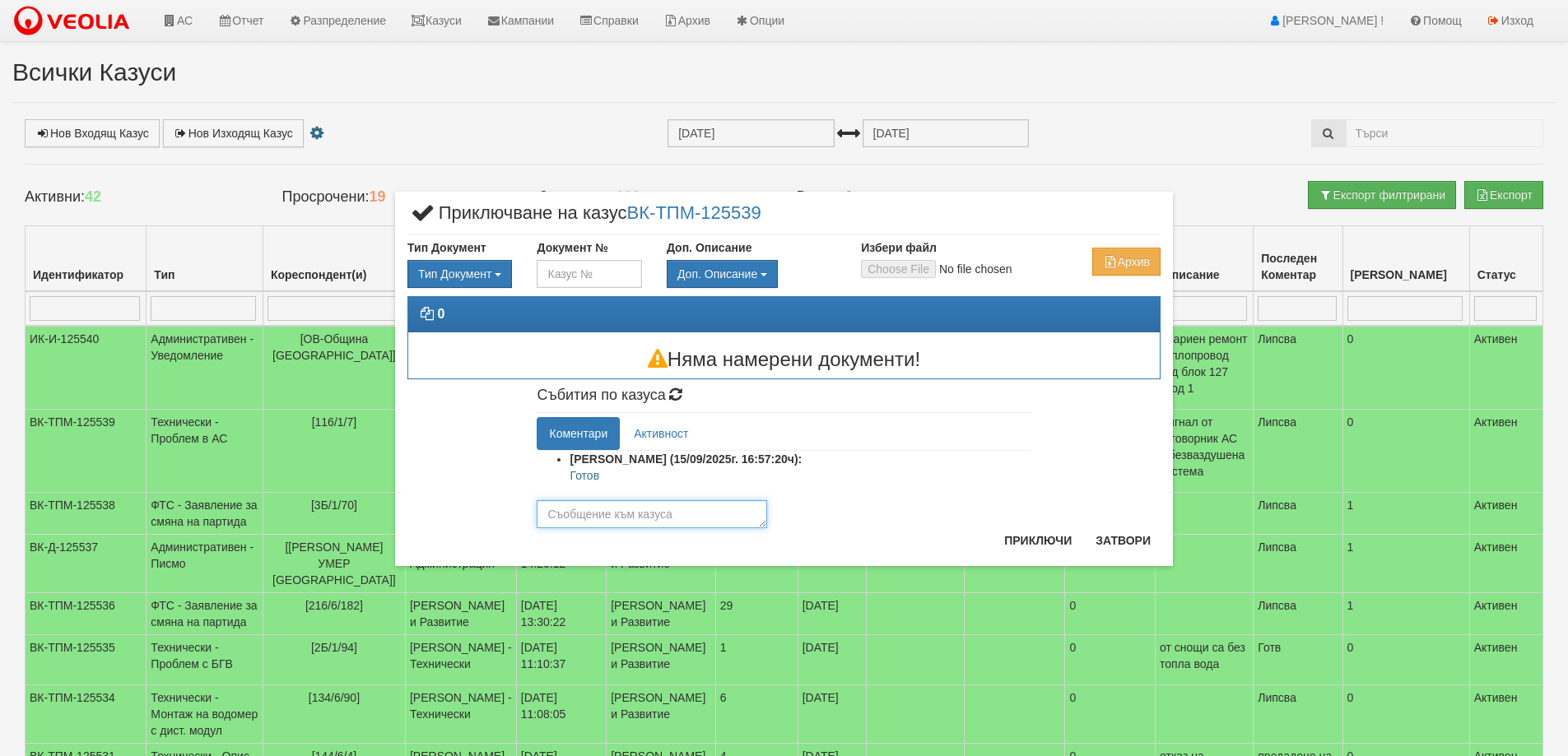
click at [619, 515] on textarea at bounding box center [651, 514] width 231 height 28
paste textarea "Готов"
type textarea "Готов"
click at [1029, 543] on button "Приключи" at bounding box center [1037, 540] width 87 height 26
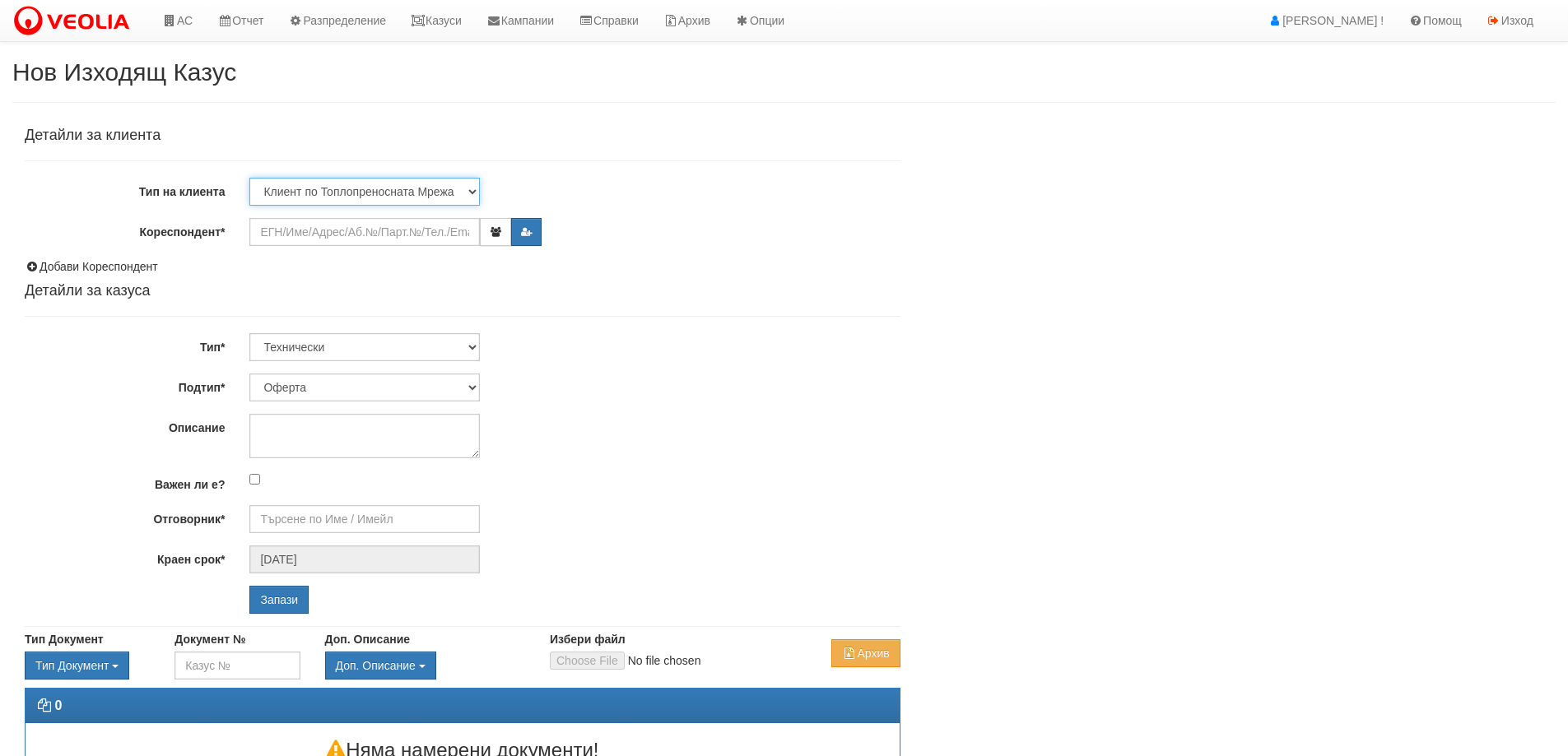
click at [377, 189] on select "Клиент по Топлопреносната Мрежа Институция Партньори Други" at bounding box center [364, 191] width 231 height 28
select select "Other"
click at [249, 178] on select "Клиент по Топлопреносната Мрежа Институция Партньори Други" at bounding box center [364, 191] width 231 height 28
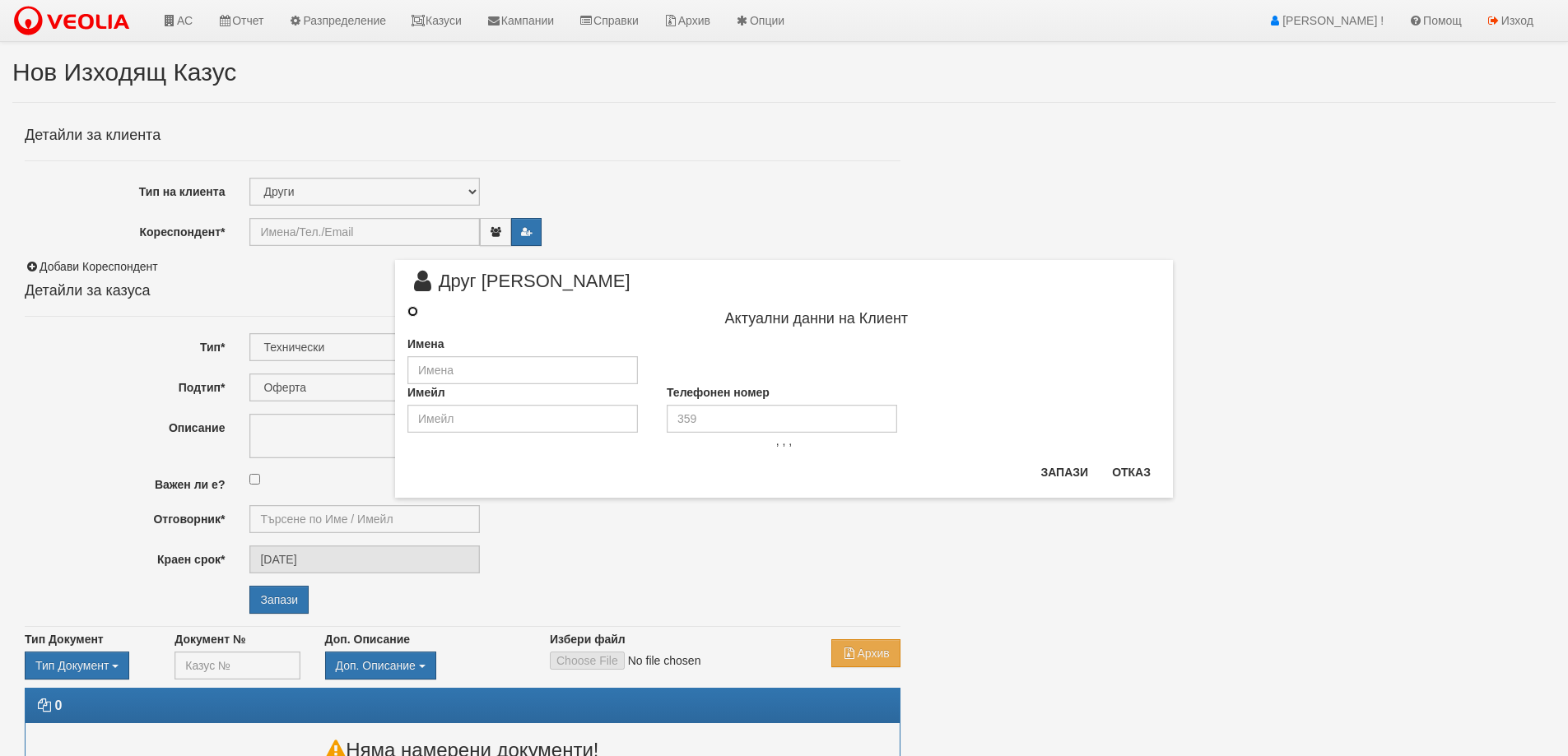
click at [409, 314] on input "radio" at bounding box center [412, 311] width 11 height 11
radio input "true"
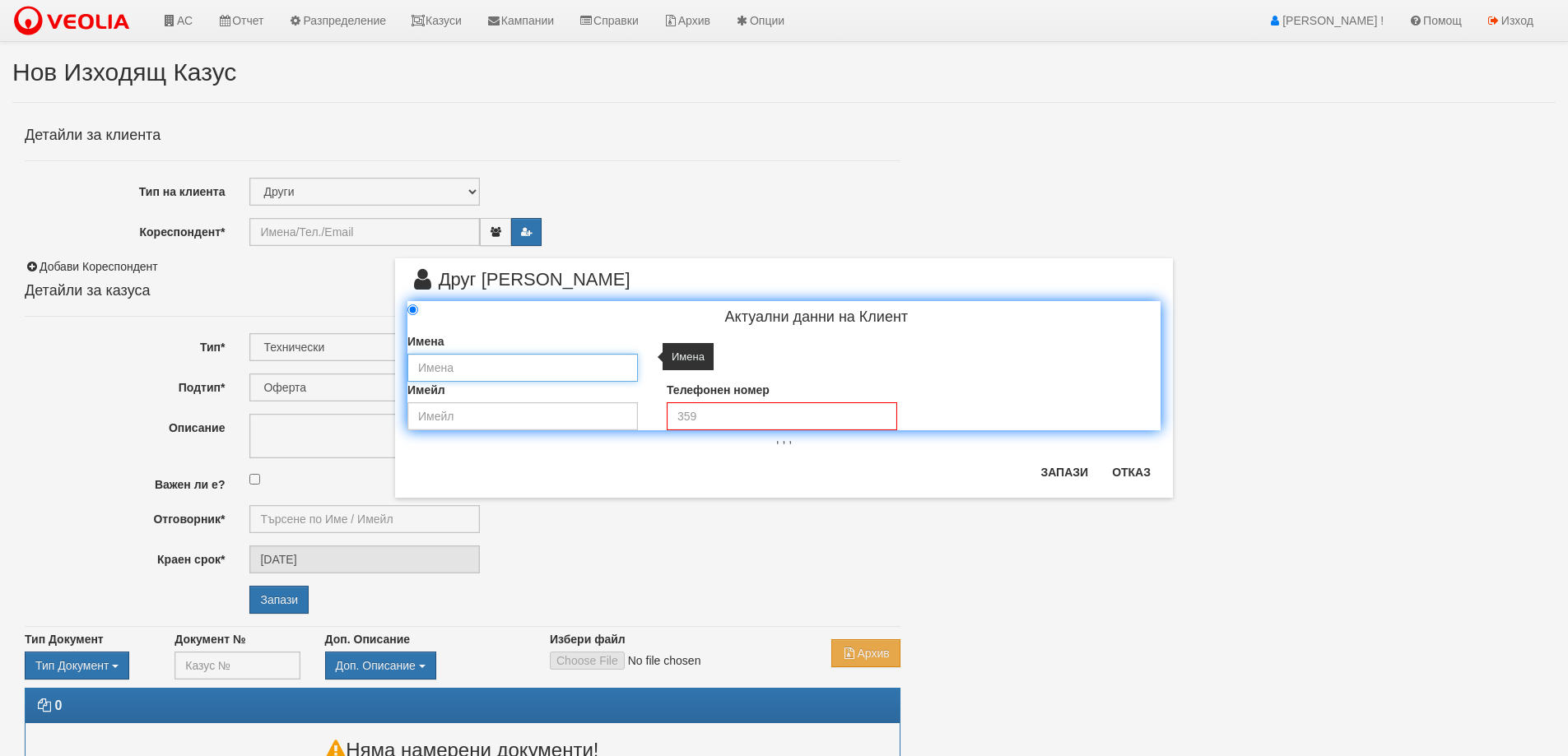
click at [452, 378] on input "text" at bounding box center [522, 368] width 231 height 28
type input "„ЕТ [PERSON_NAME]“"
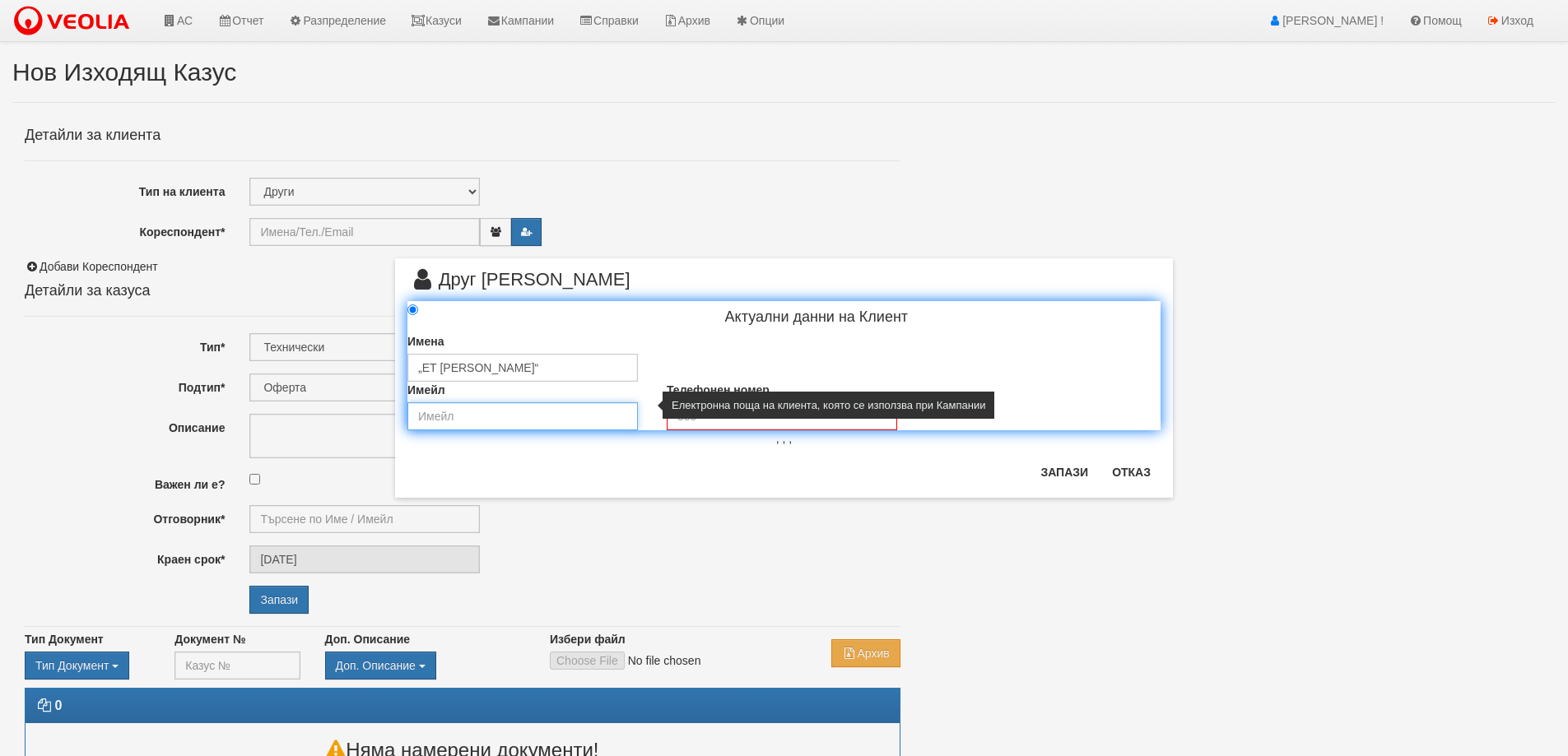
click at [486, 407] on input "email" at bounding box center [522, 415] width 231 height 28
type input "stanka_vasileva_varna@abv.bg"
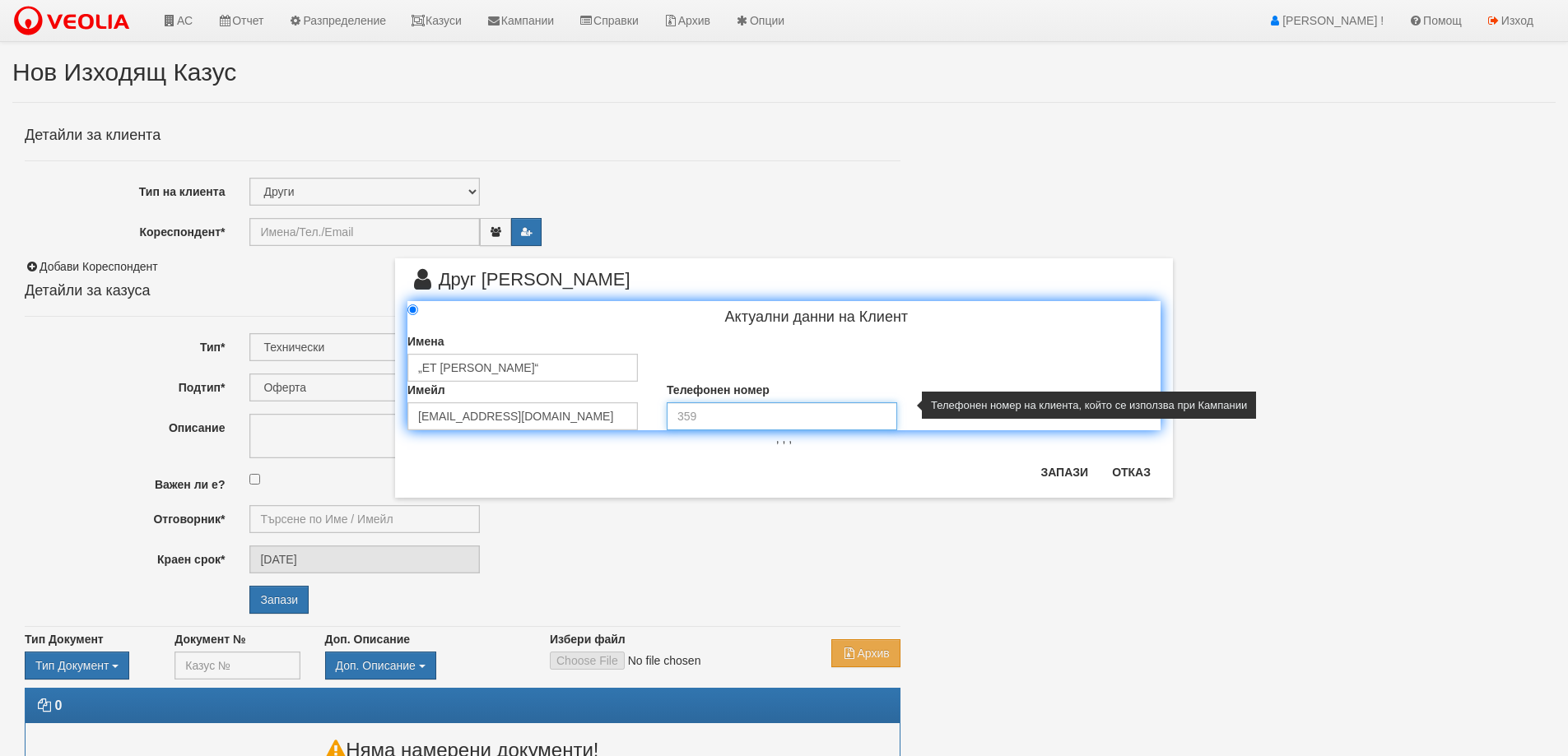
click at [750, 414] on input "tel" at bounding box center [781, 415] width 231 height 28
type input "0888 247 073"
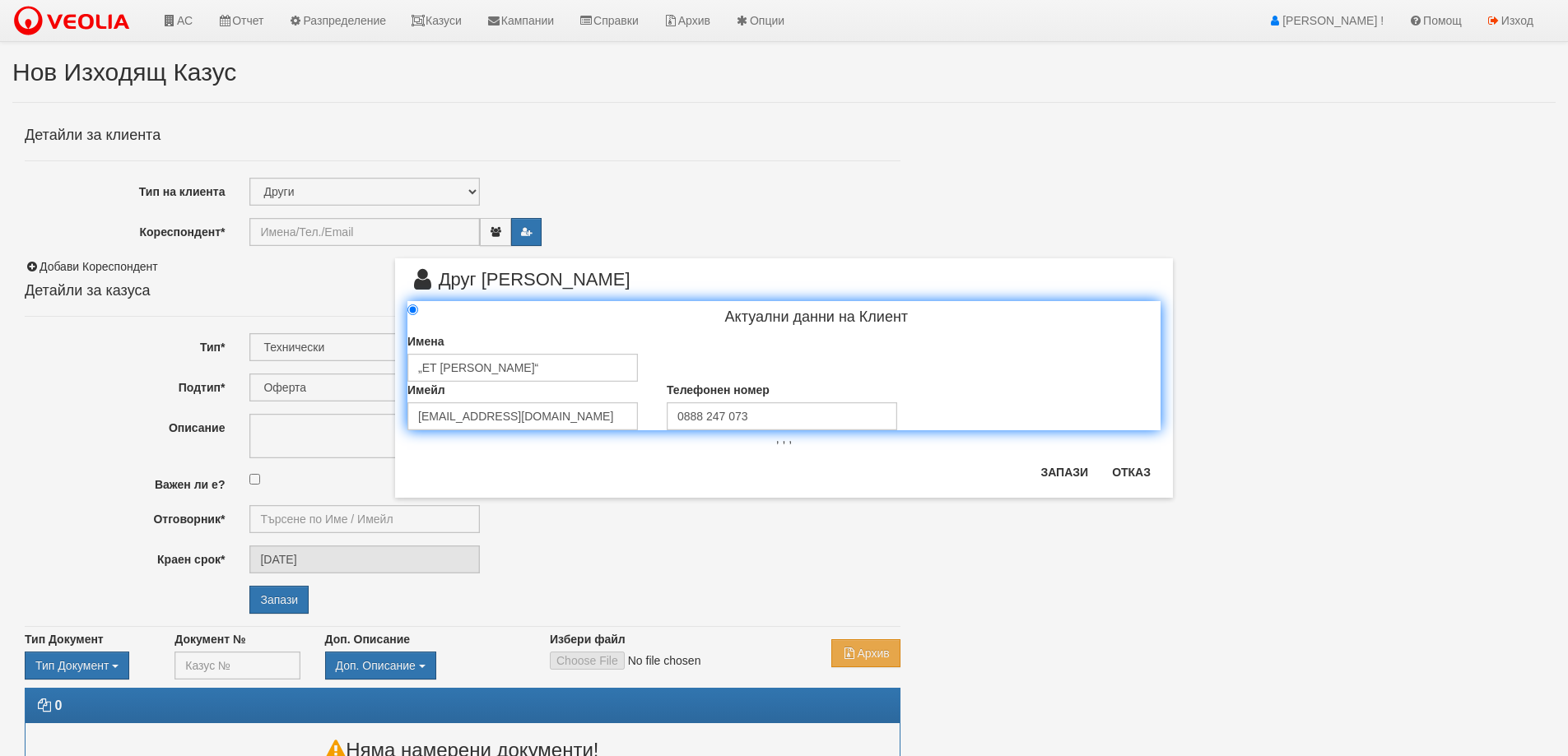
click at [745, 471] on div "× Друг Клиент Актуални данни на Клиент Имена „ЕТ Станка Василева“ Имейл stanka_…" at bounding box center [784, 378] width 778 height 240
drag, startPoint x: 1055, startPoint y: 469, endPoint x: 1011, endPoint y: 469, distance: 44.0
click at [1054, 470] on button "Запази" at bounding box center [1064, 472] width 67 height 26
type input "„ЕТ Станка Василева“"
radio input "true"
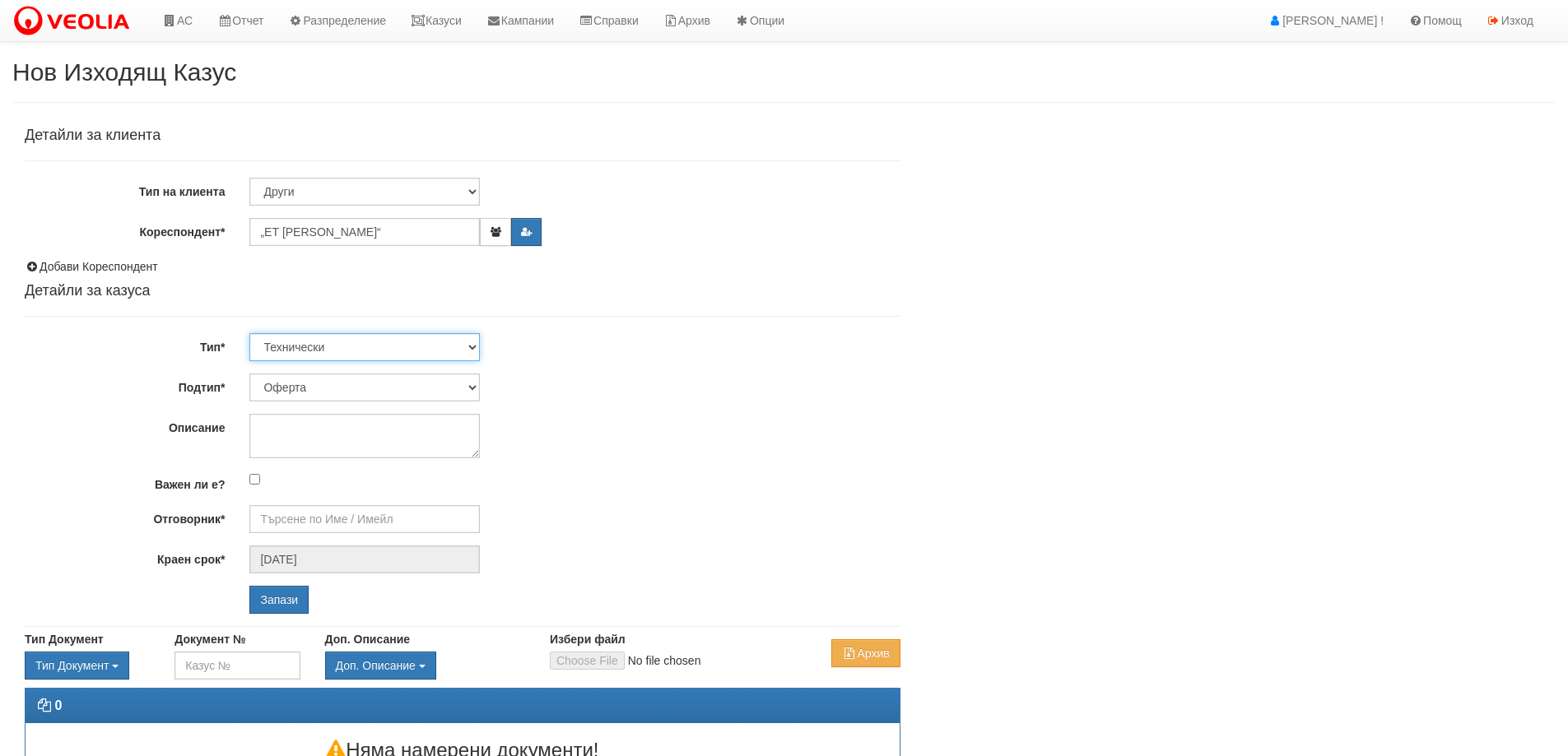
click at [382, 336] on select "Технически ФТС Търговски Административен Производствен Експлоатационен Финансов…" at bounding box center [364, 347] width 231 height 28
select select "3"
click at [249, 333] on select "Технически ФТС Търговски Административен Производствен Експлоатационен Финансов…" at bounding box center [364, 347] width 231 height 28
click at [386, 381] on select "Писмо Възлагателно писмо Придружително писмо Доклад Уведомление Декларация Заяв…" at bounding box center [364, 387] width 231 height 28
select select "Възлагателно писмо"
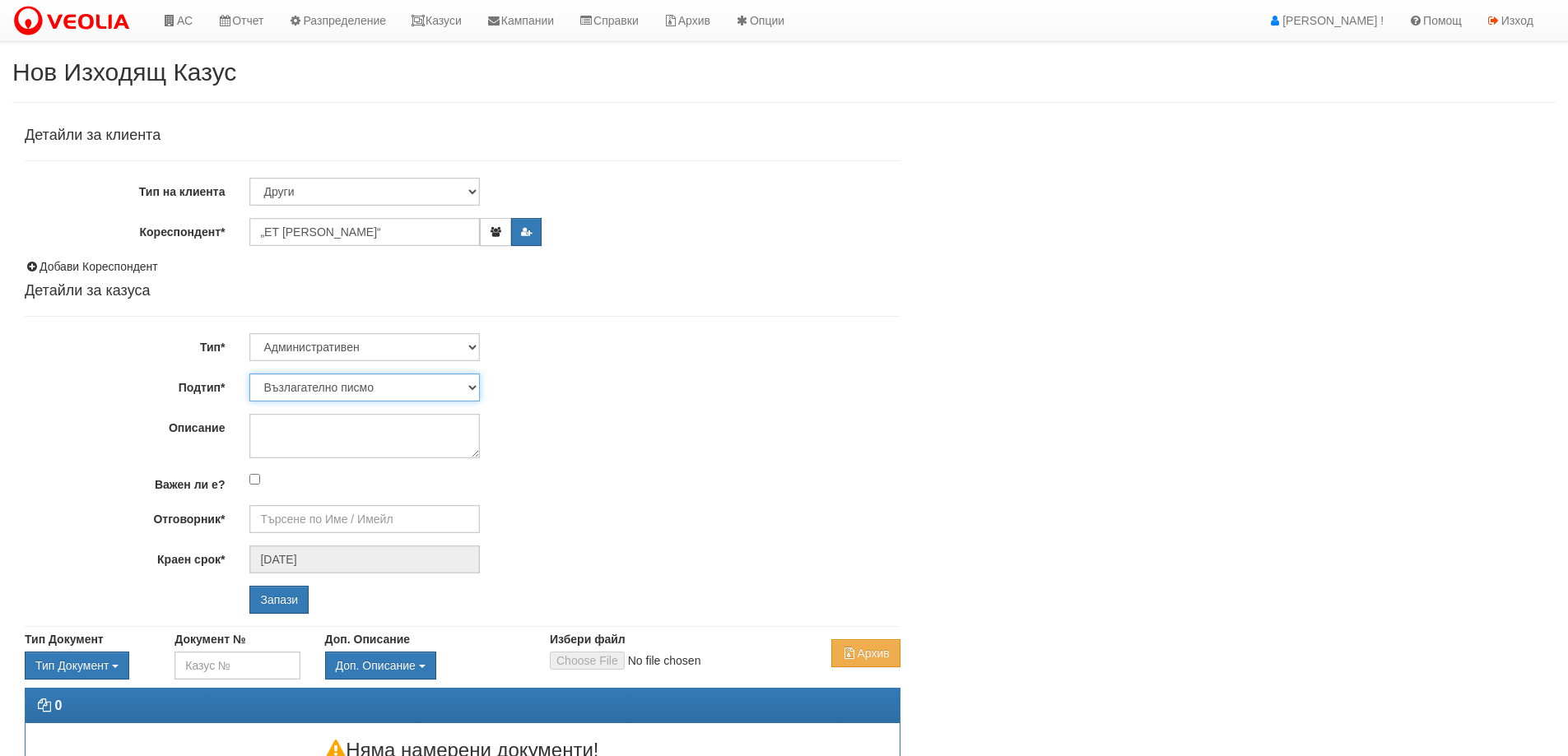
click at [249, 373] on select "Писмо Възлагателно писмо Придружително писмо Доклад Уведомление Декларация Заяв…" at bounding box center [364, 387] width 231 height 28
click at [330, 435] on textarea "Описание" at bounding box center [364, 435] width 231 height 44
click at [329, 435] on textarea "Описание" at bounding box center [364, 435] width 231 height 44
paste textarea "Авариен ремонт на топлопровод пред блок 127 вход 1"
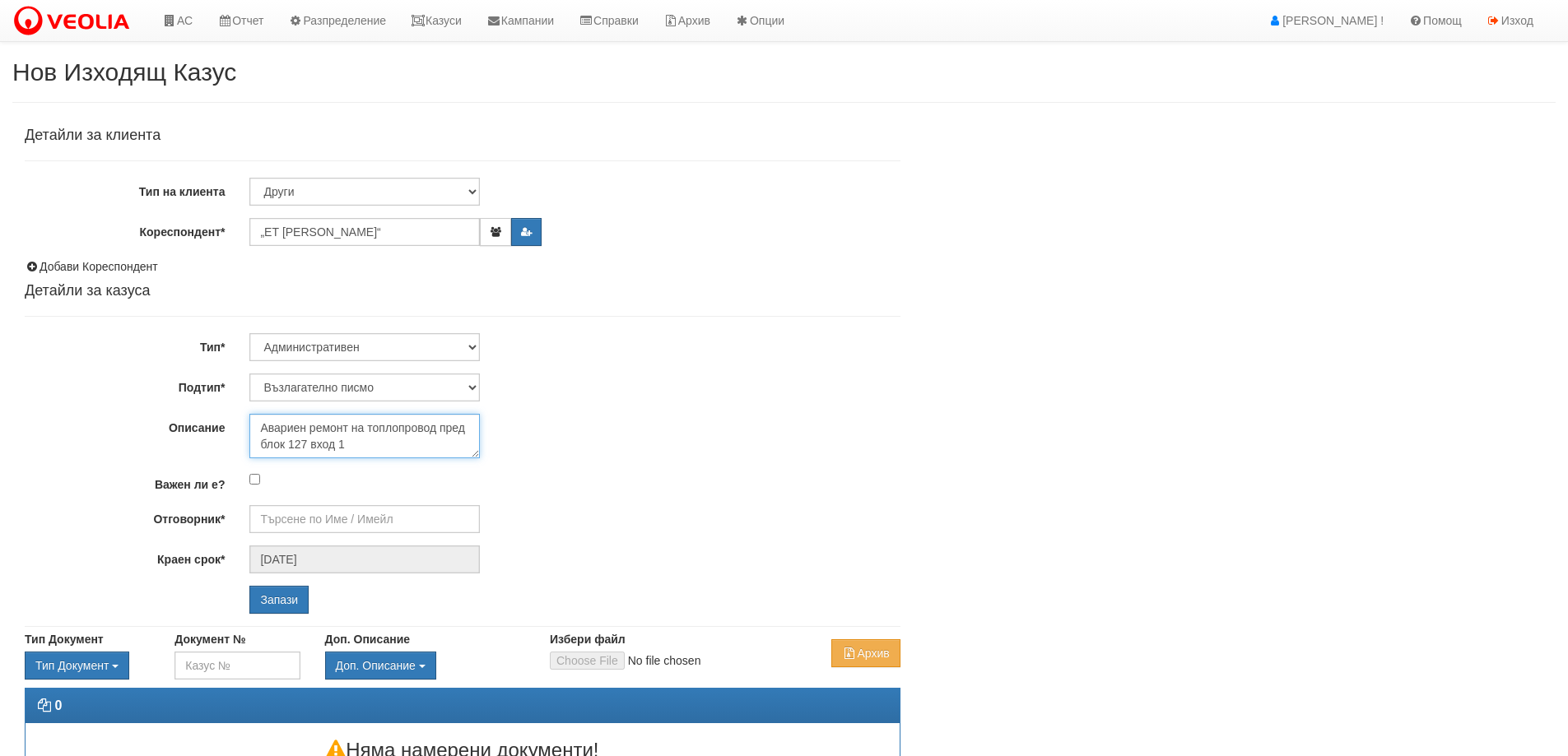
scroll to position [10, 0]
type textarea "Авариен ремонт на топлопровод пред блок 127 вход 1"
click at [357, 514] on input "Отговорник*" at bounding box center [364, 519] width 231 height 28
click at [344, 547] on div "[PERSON_NAME] - Технически" at bounding box center [719, 545] width 938 height 21
type input "[PERSON_NAME] - Технически"
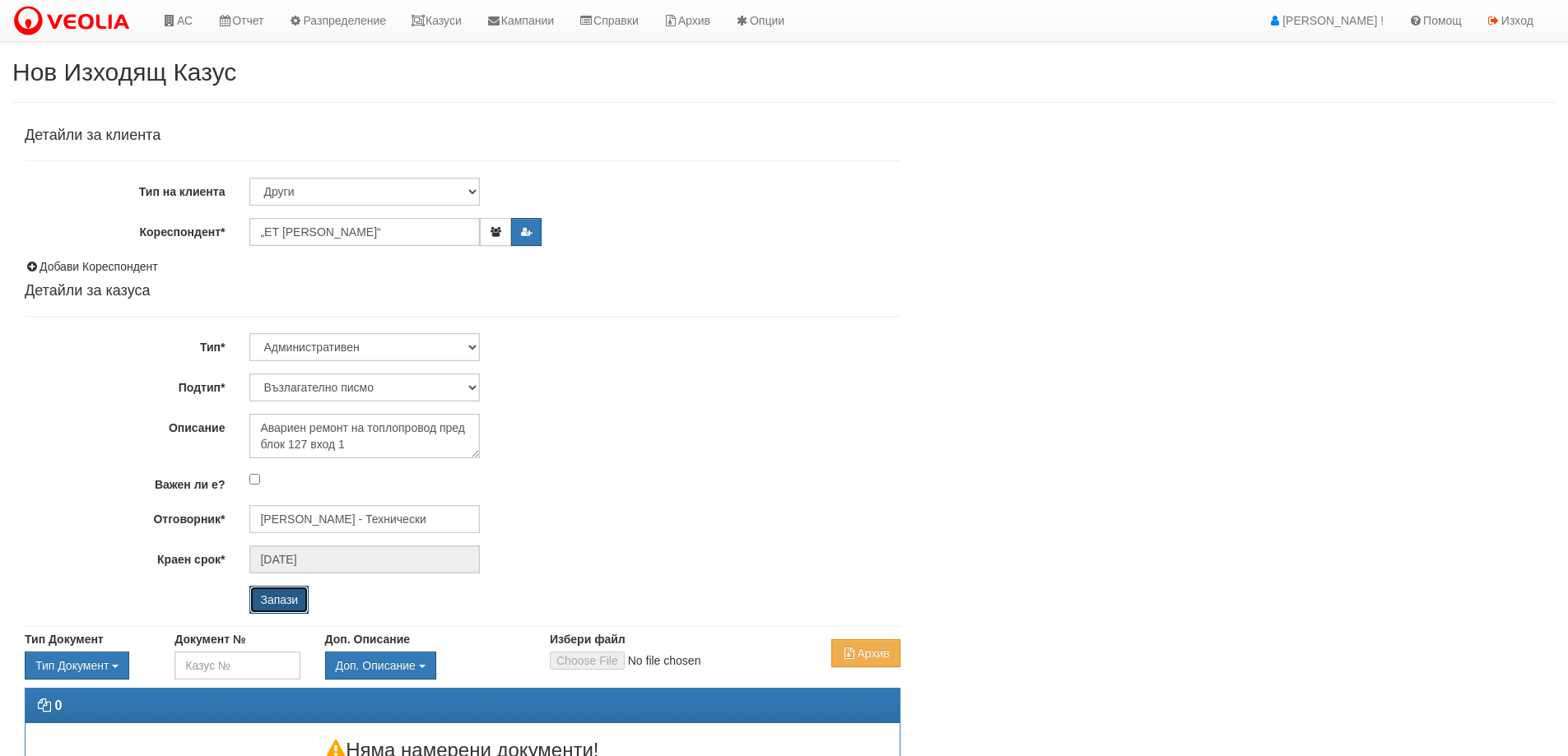
click at [305, 602] on input "Запази" at bounding box center [279, 599] width 60 height 28
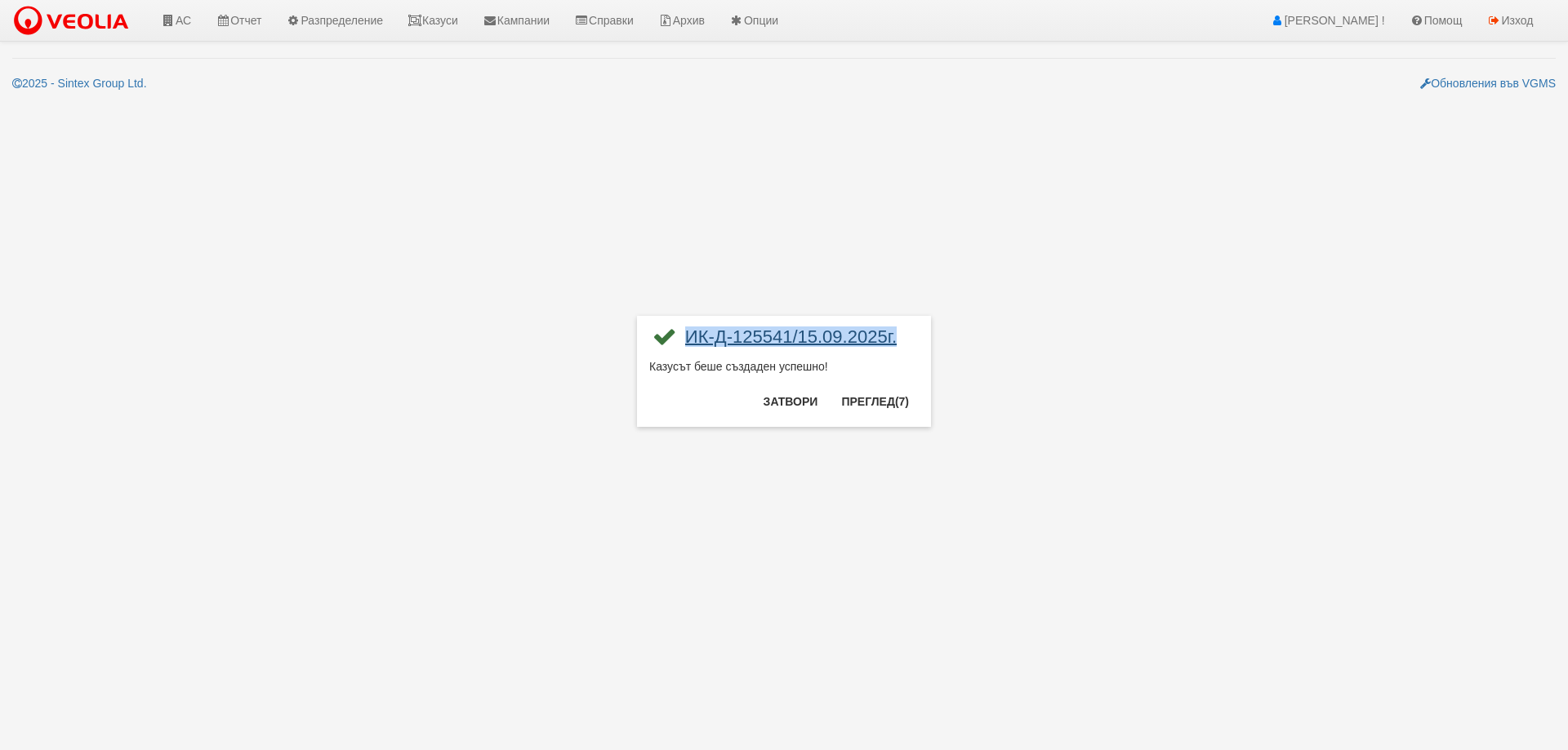
drag, startPoint x: 907, startPoint y: 342, endPoint x: 684, endPoint y: 340, distance: 223.0
click at [684, 340] on div "ИК-Д-125541/15.09.2025г." at bounding box center [784, 343] width 270 height 30
copy link "ИК-Д-125541/15.09.2025г."
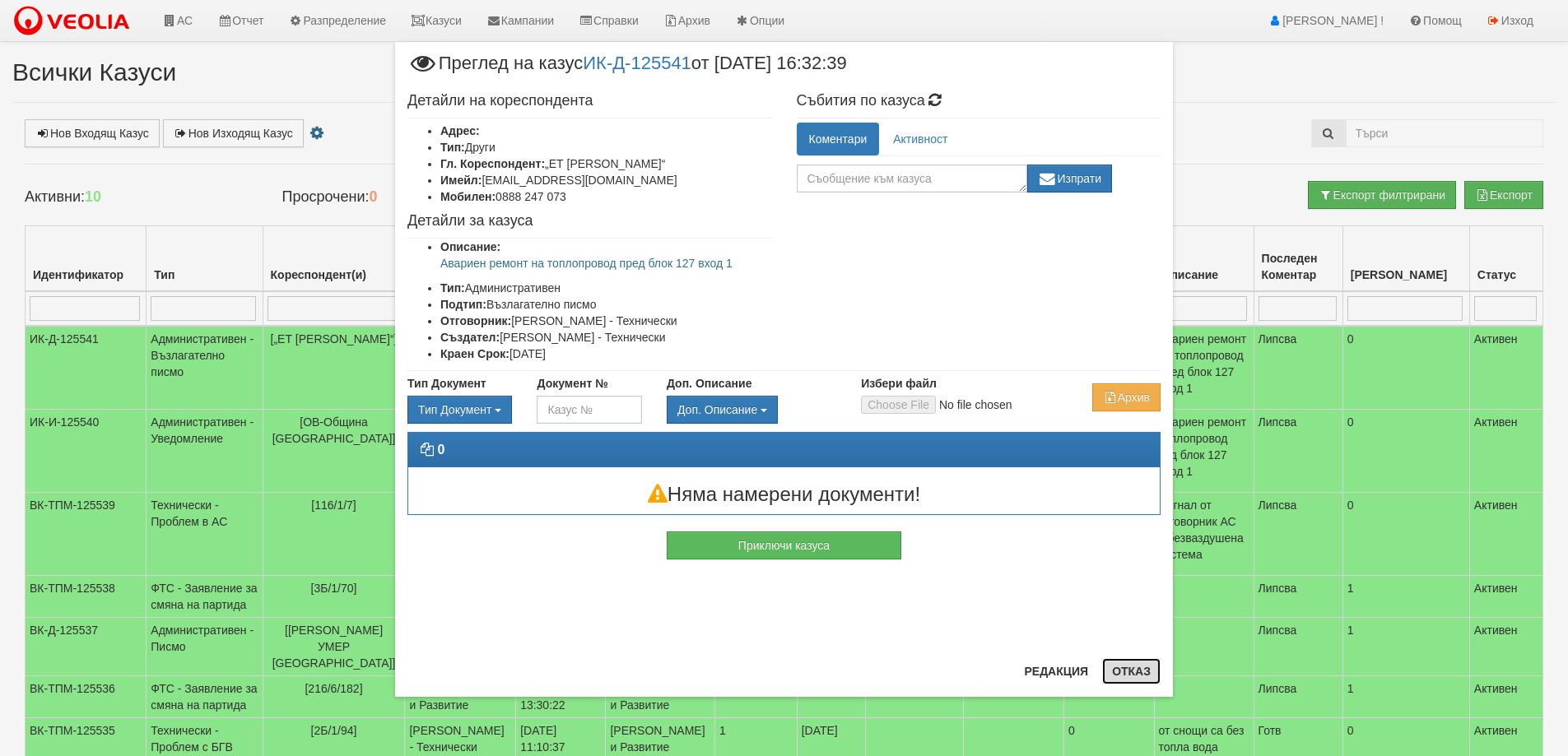
click at [1126, 668] on button "Отказ" at bounding box center [1132, 670] width 59 height 26
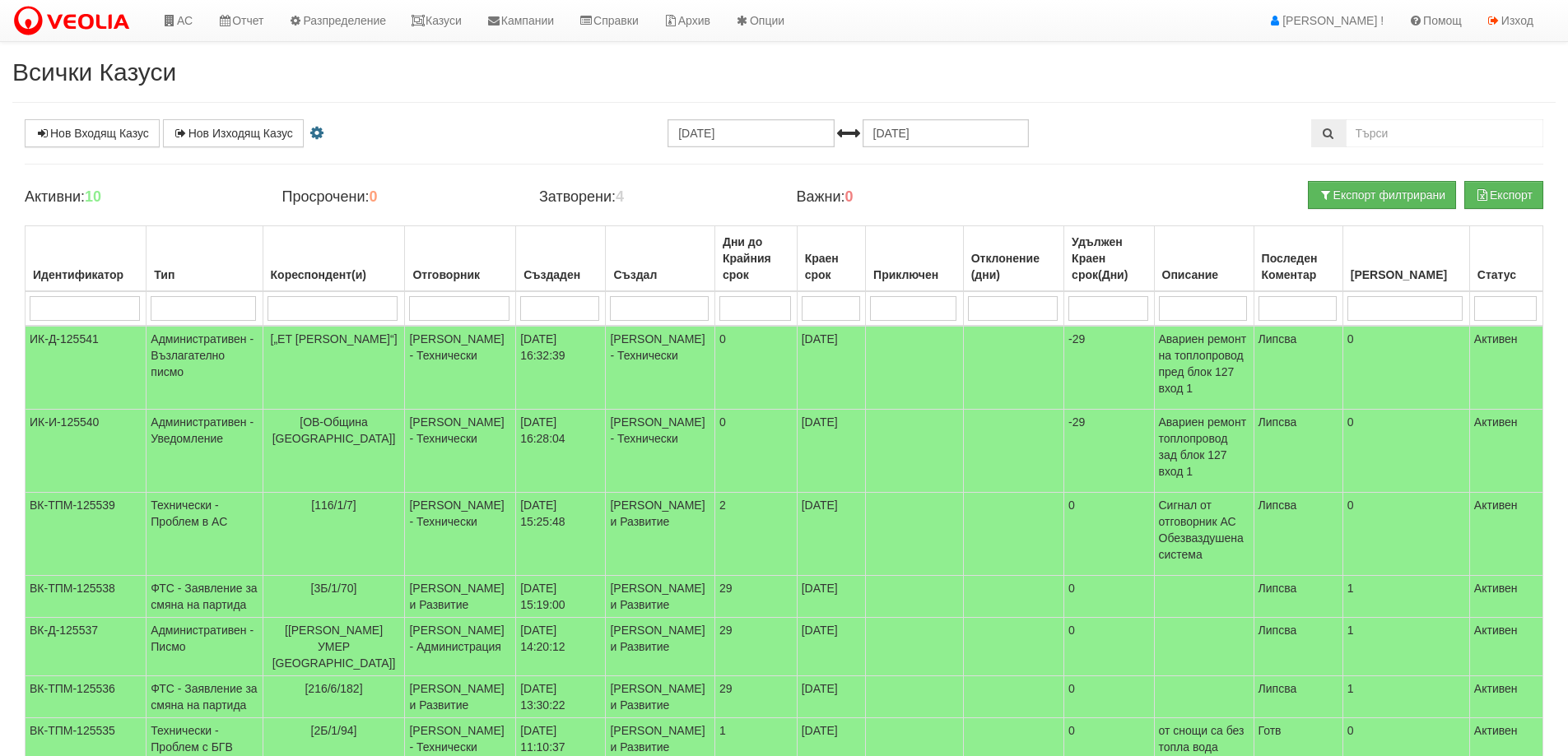
click at [315, 305] on input "search" at bounding box center [333, 308] width 131 height 24
type input "130"
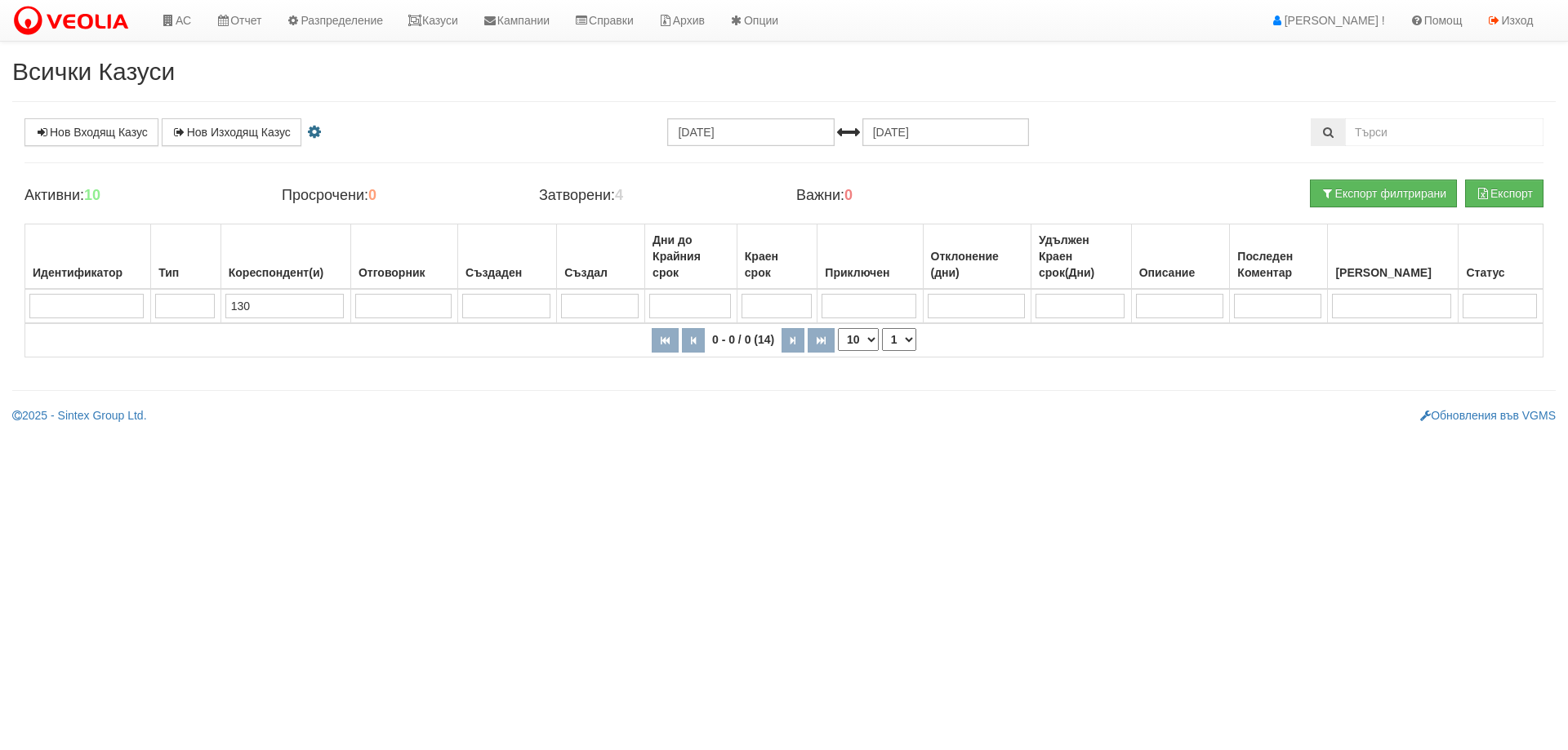
click at [312, 303] on input "130" at bounding box center [285, 305] width 118 height 24
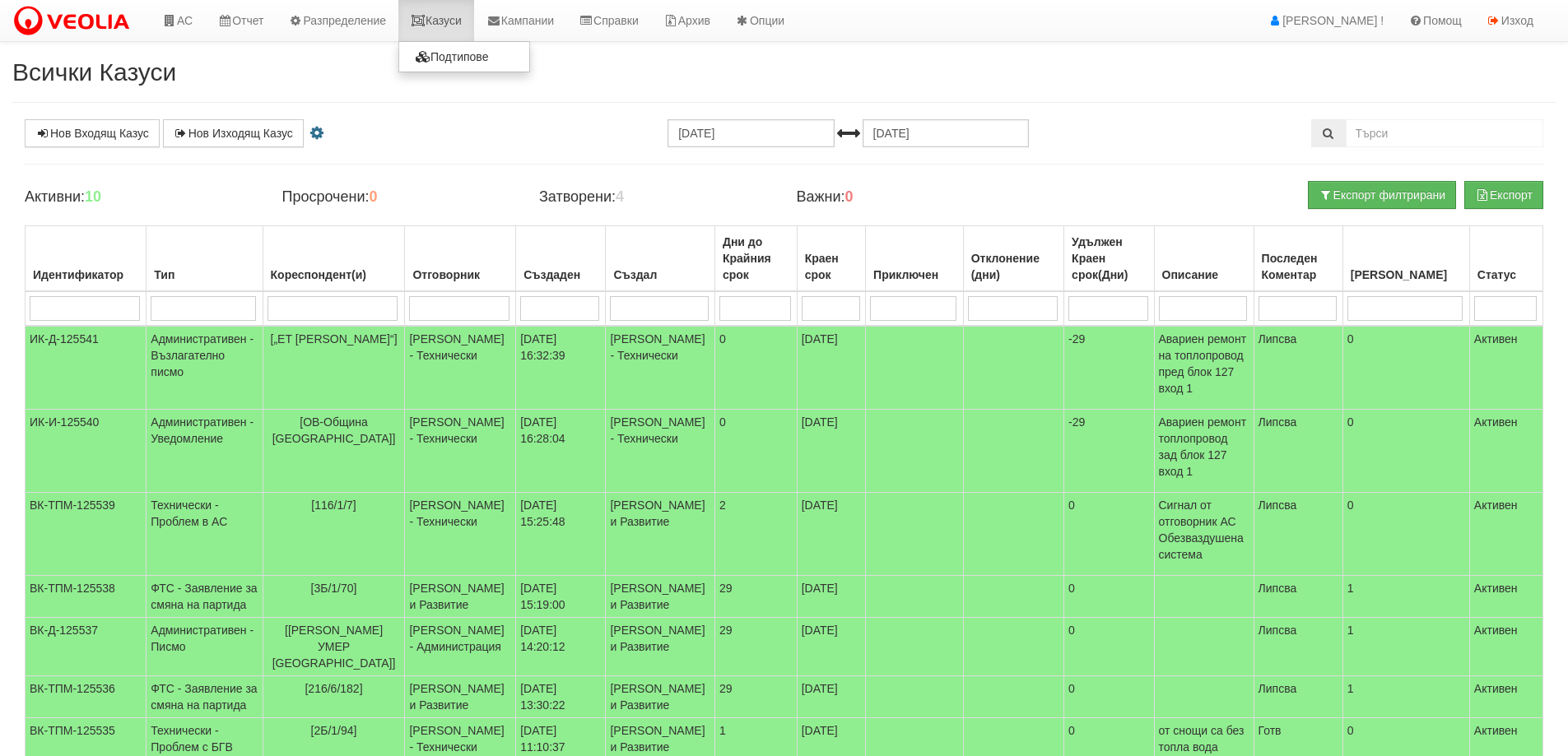
click at [467, 21] on link "Казуси" at bounding box center [436, 20] width 76 height 41
click at [342, 317] on input "search" at bounding box center [333, 308] width 131 height 24
type input "1"
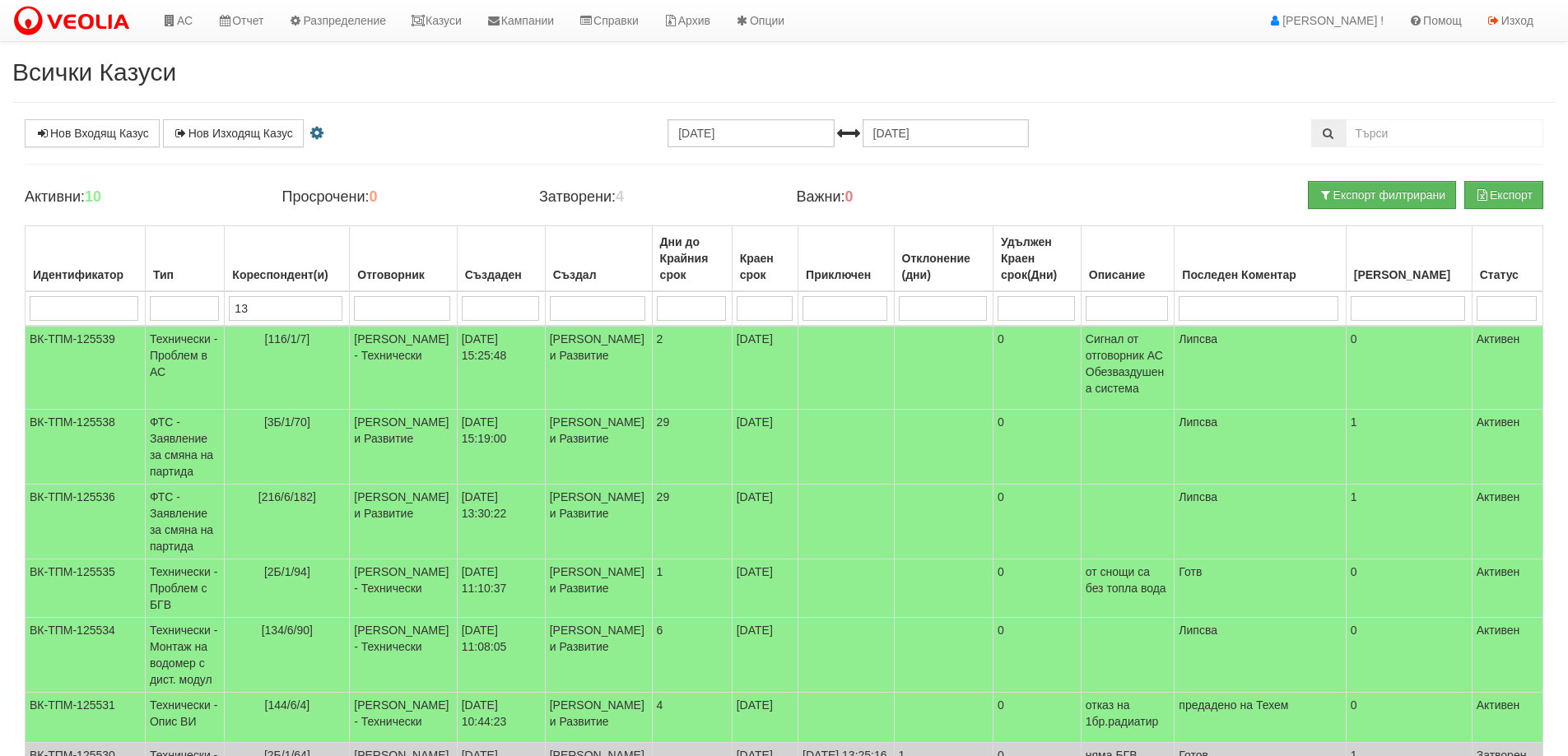
type input "130"
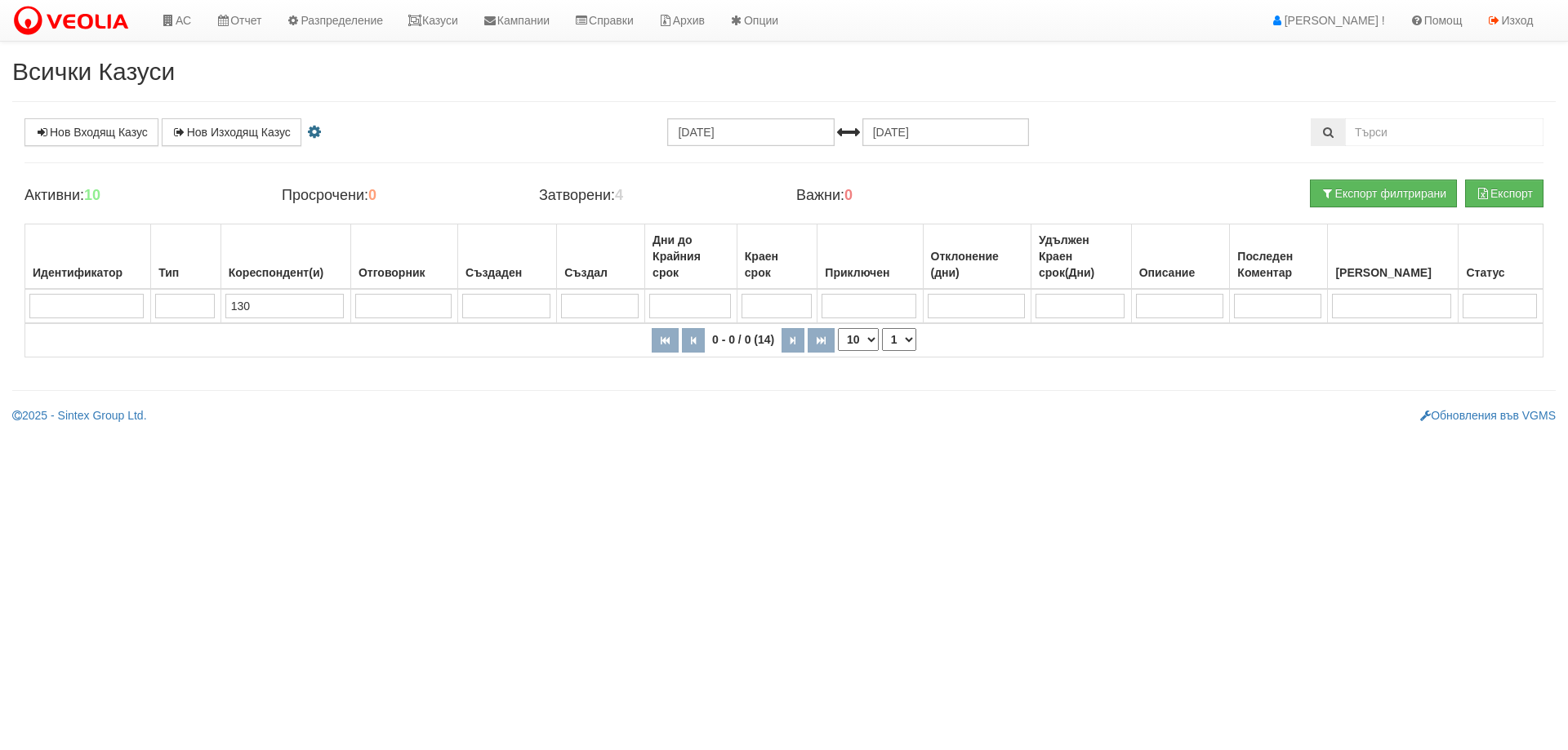
type input "13"
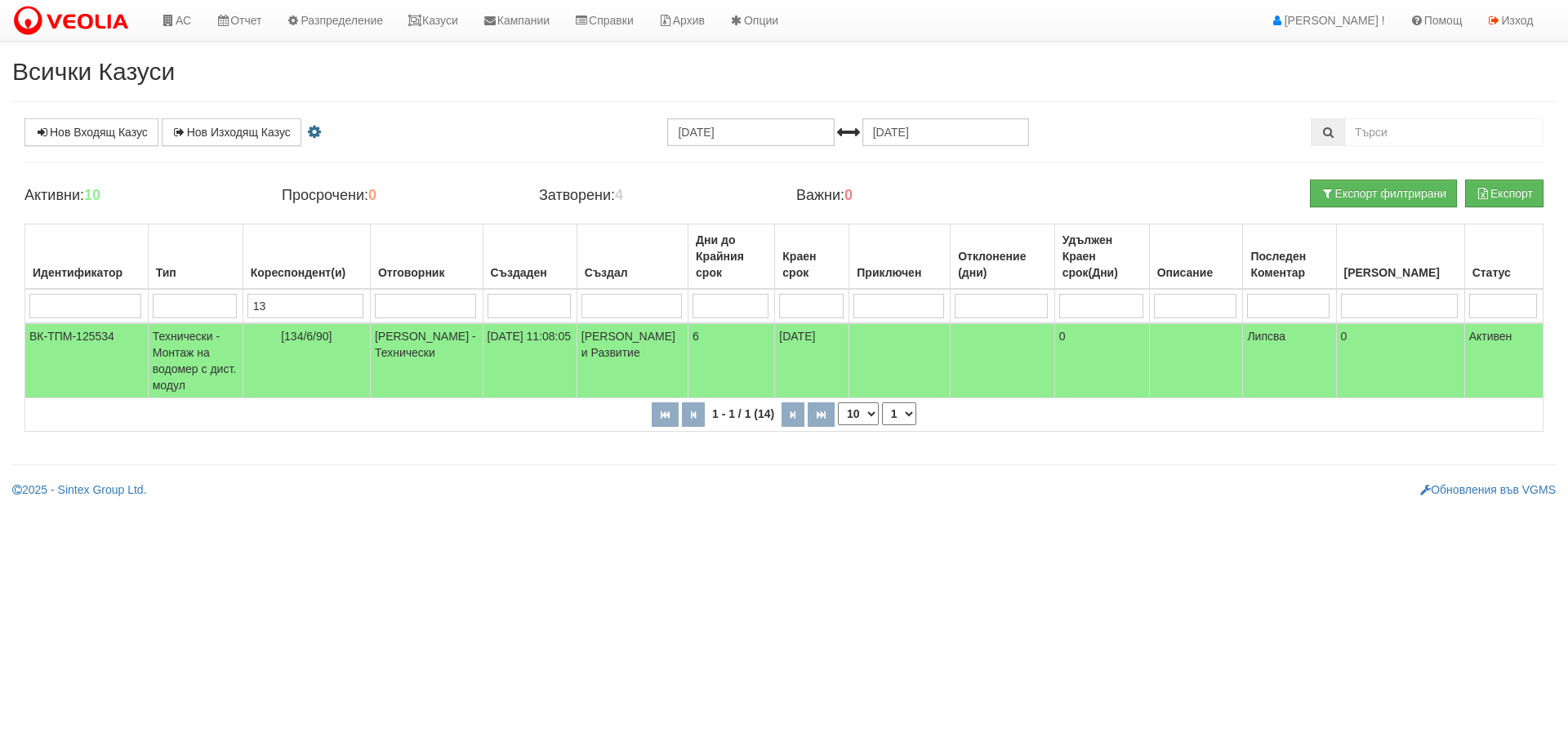
type input "1"
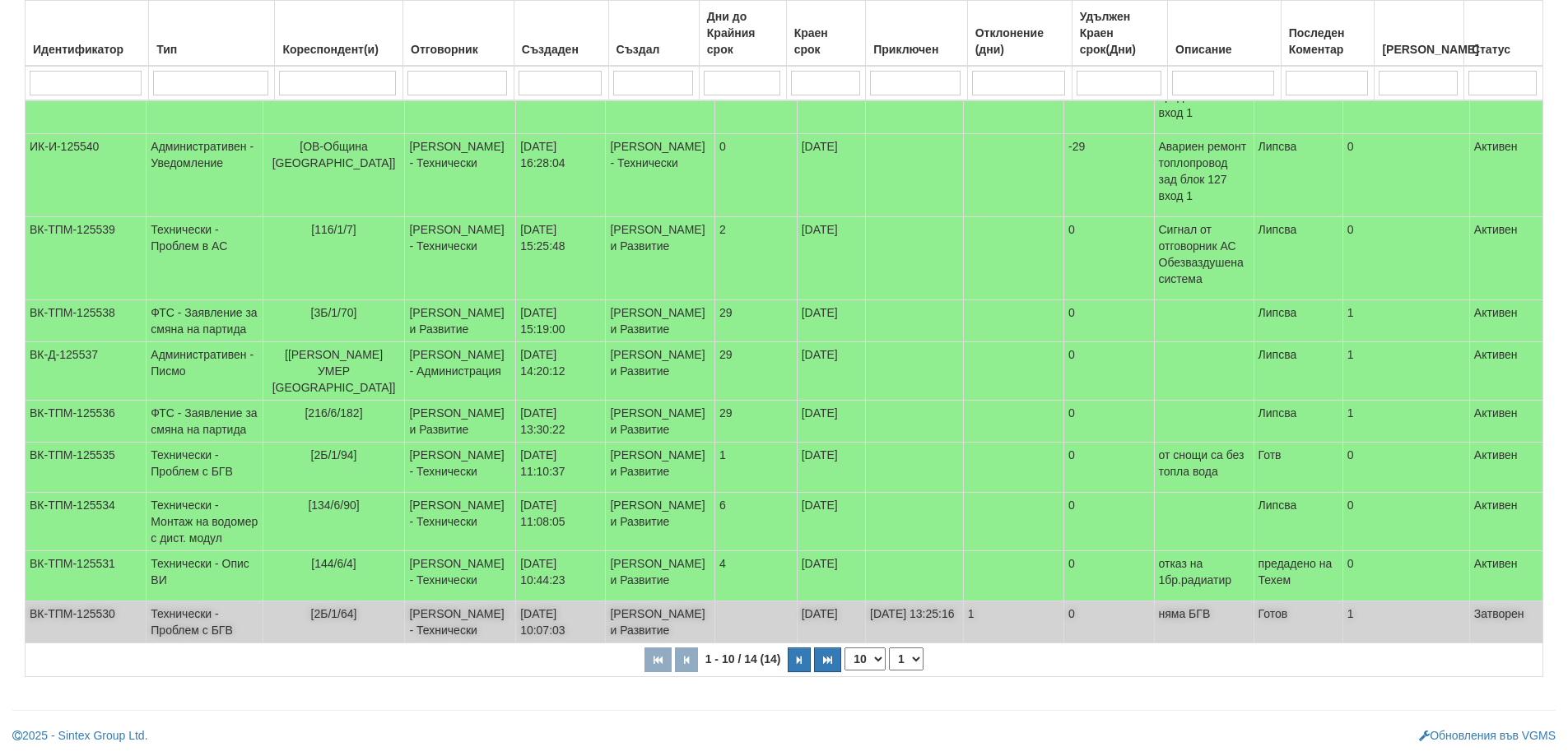
scroll to position [391, 0]
click at [803, 660] on button "button" at bounding box center [798, 660] width 23 height 24
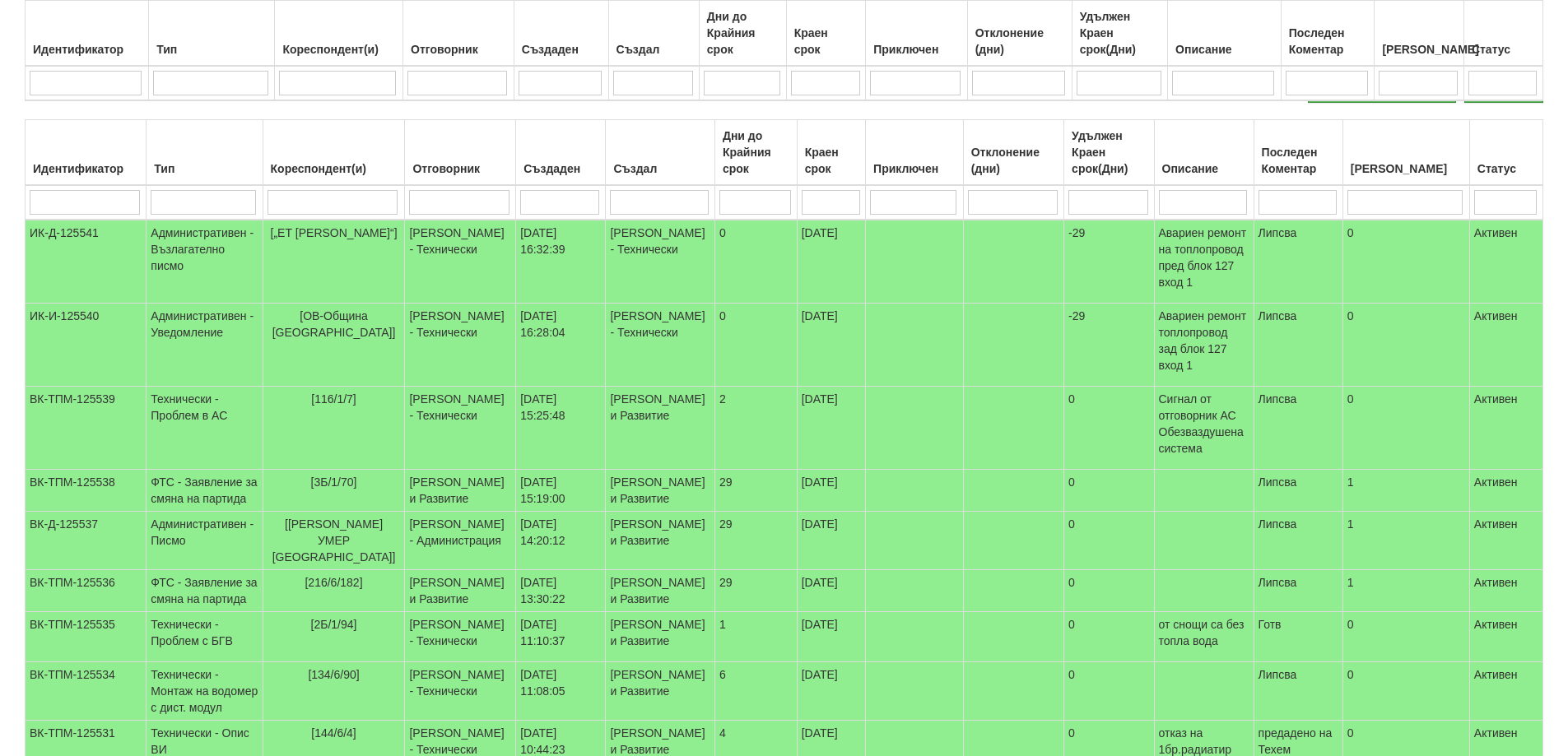
select select "2"
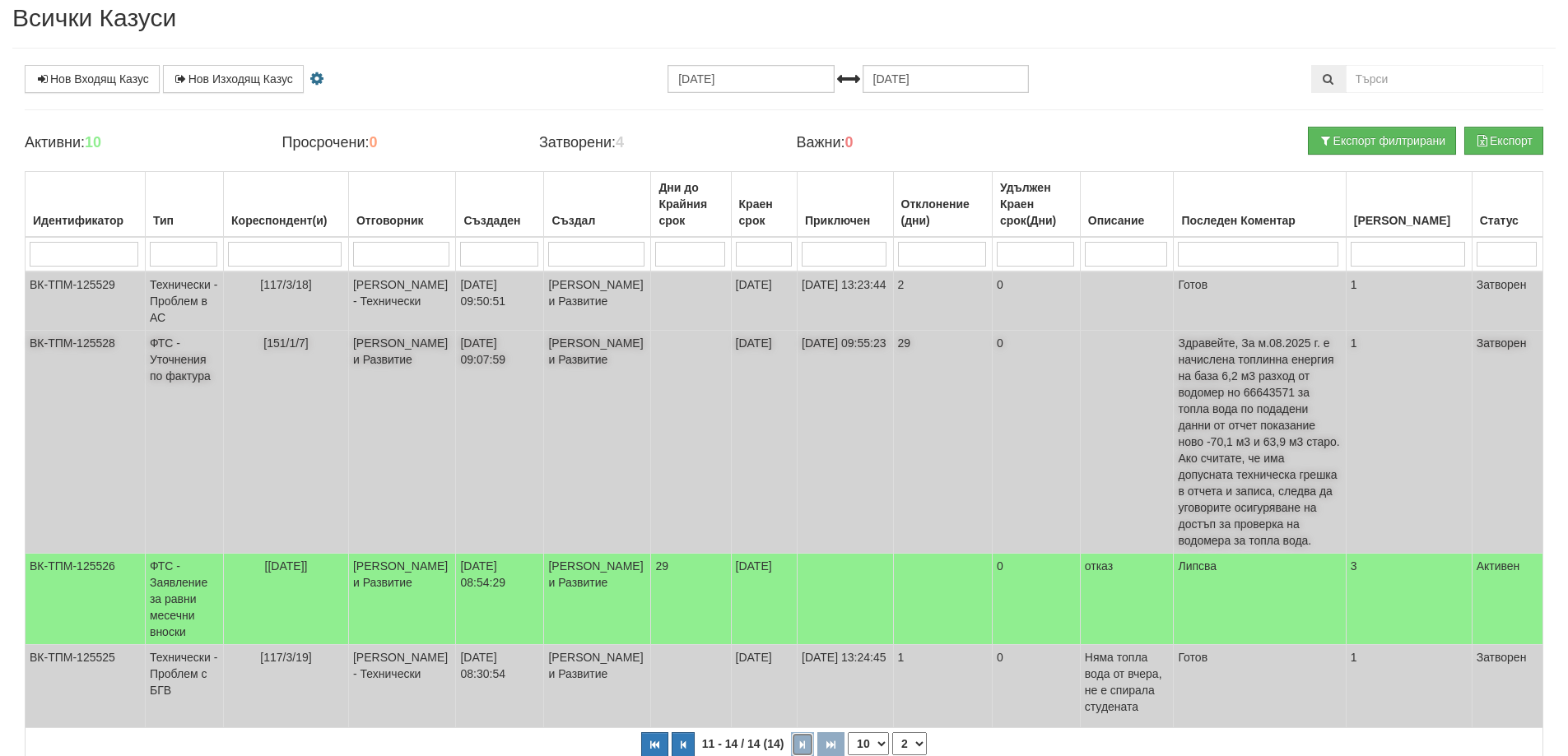
scroll to position [0, 0]
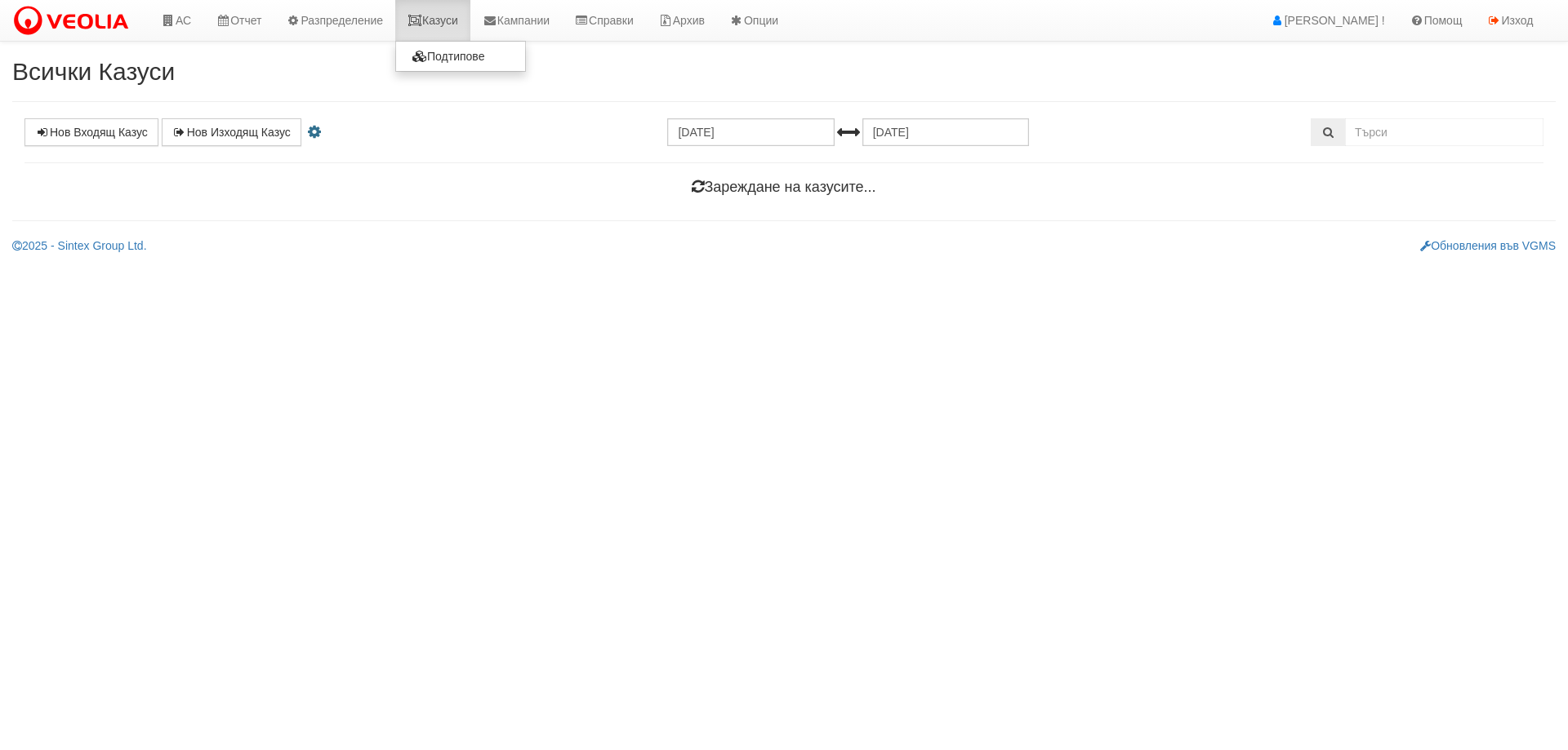
click at [446, 15] on link "Казуси" at bounding box center [433, 20] width 75 height 41
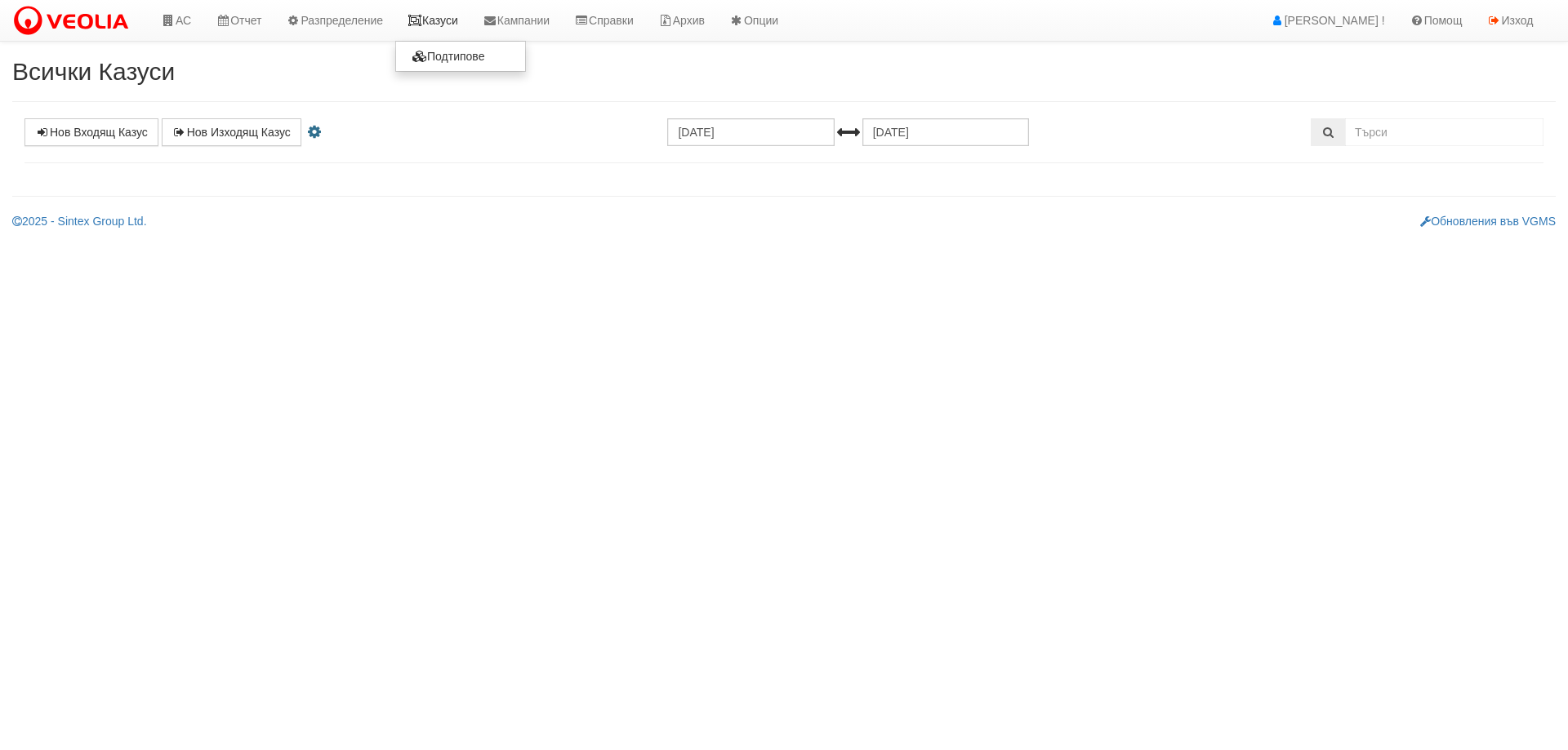
select select "1"
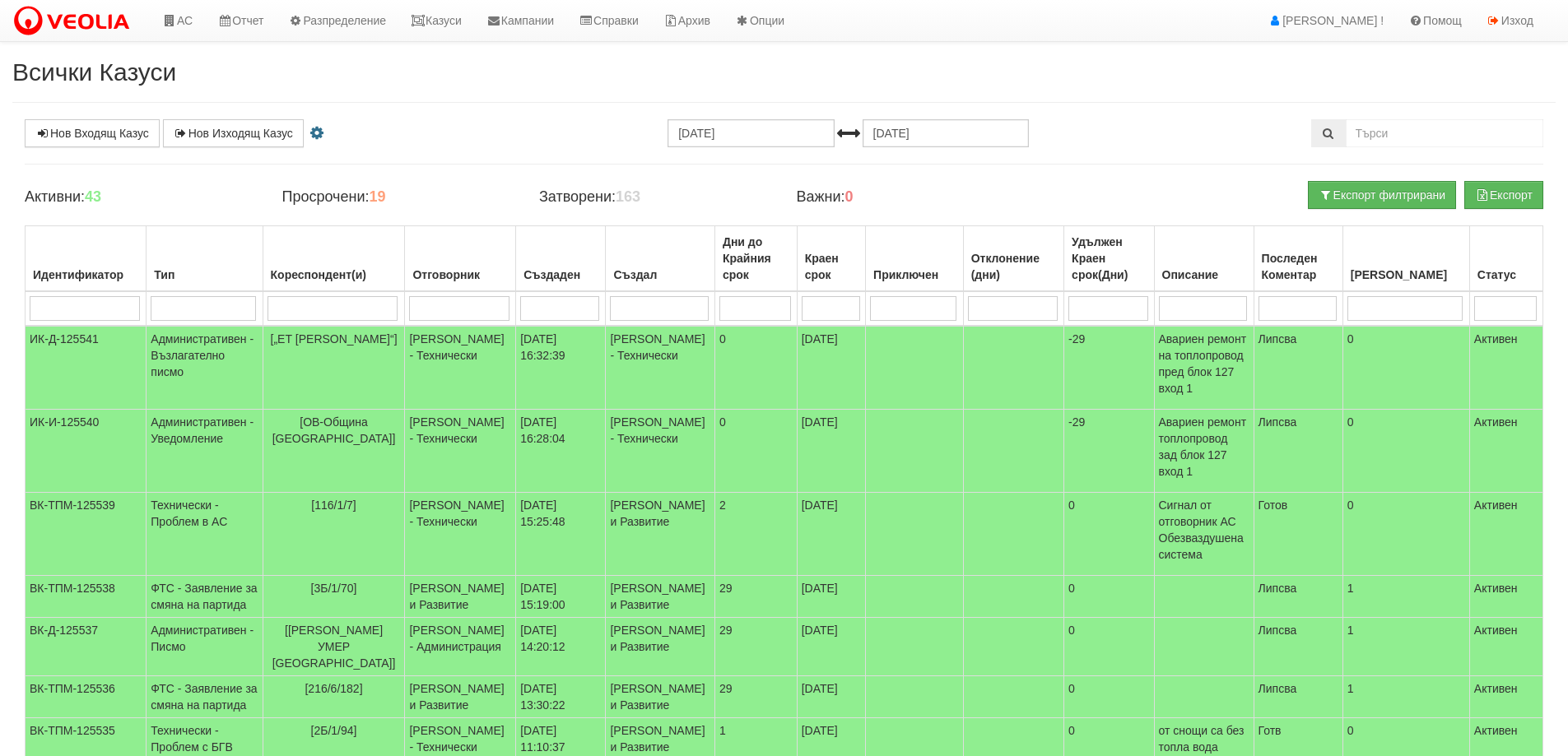
click at [339, 304] on input "search" at bounding box center [333, 308] width 131 height 24
type input "130"
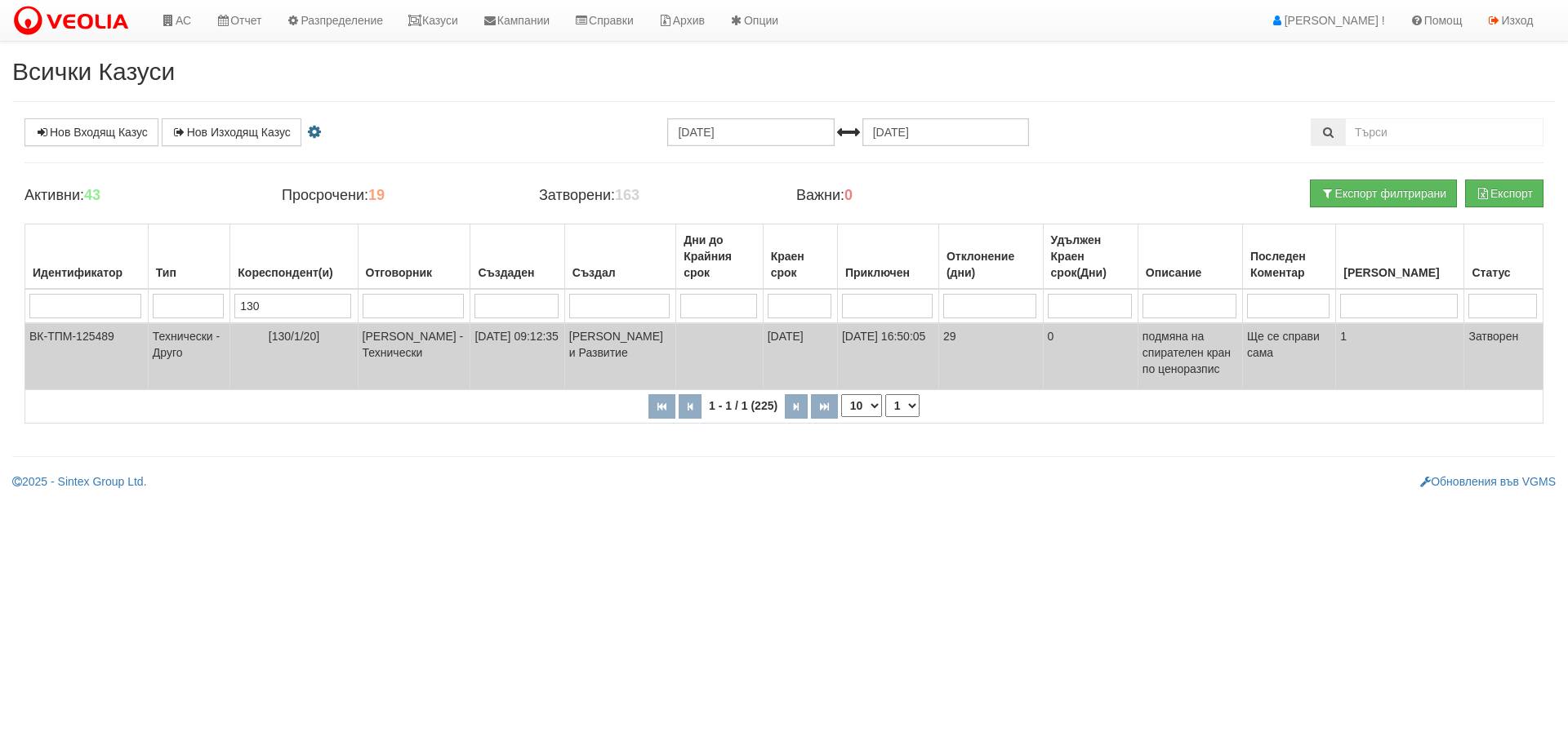
type input "130"
